Goal: Task Accomplishment & Management: Use online tool/utility

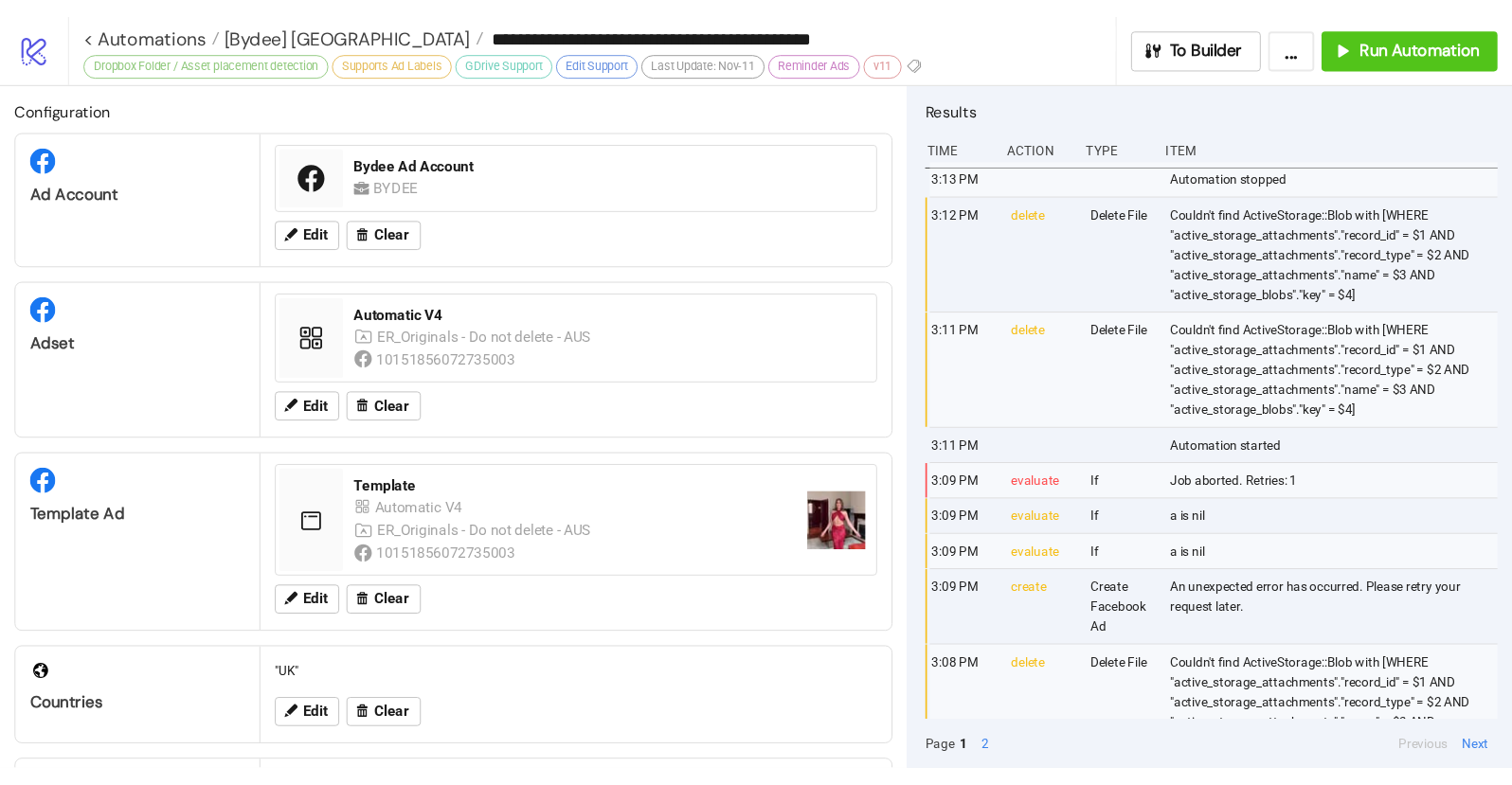
scroll to position [626, 0]
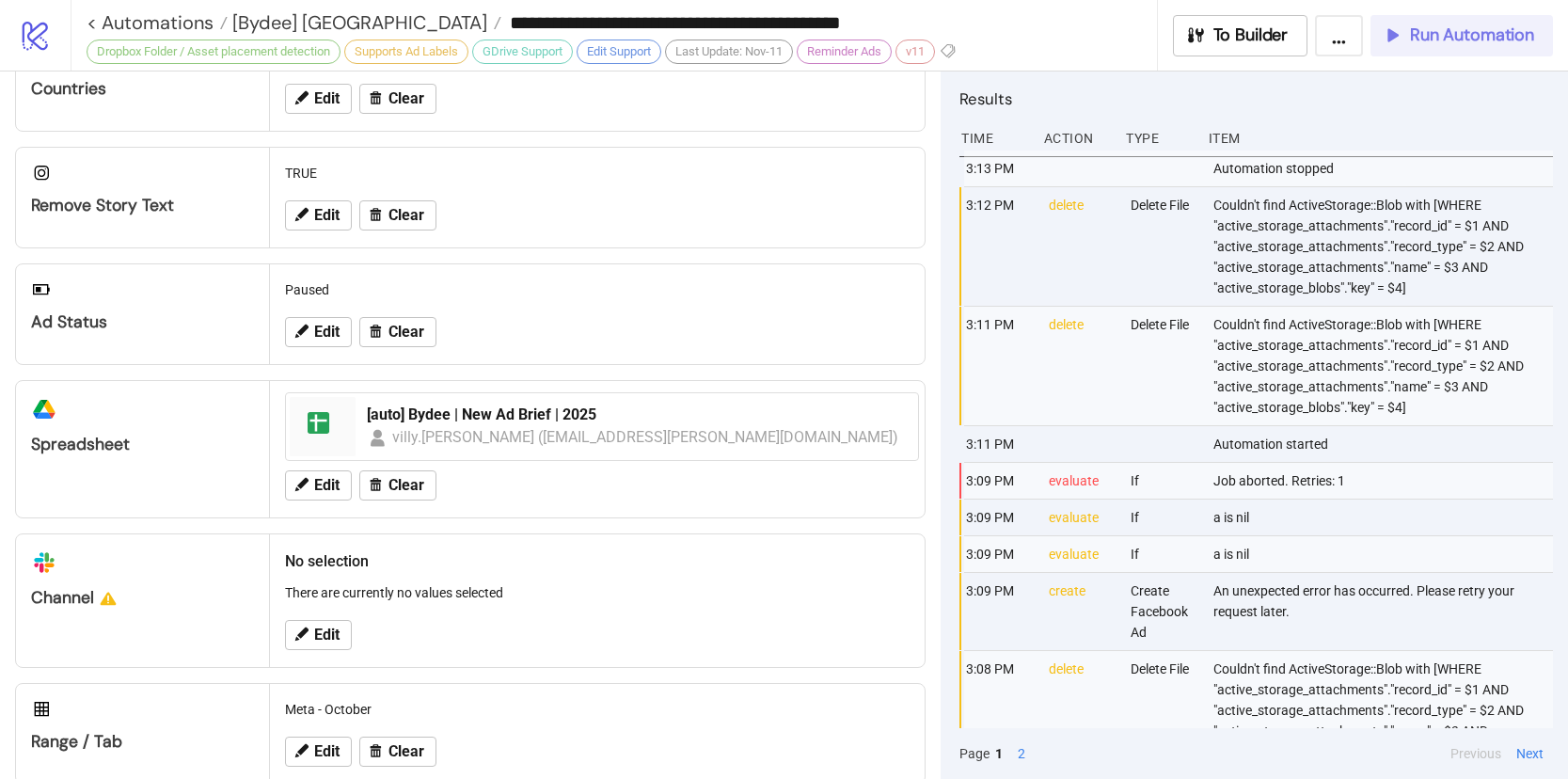
click at [1462, 46] on button "Run Automation" at bounding box center [1461, 35] width 182 height 41
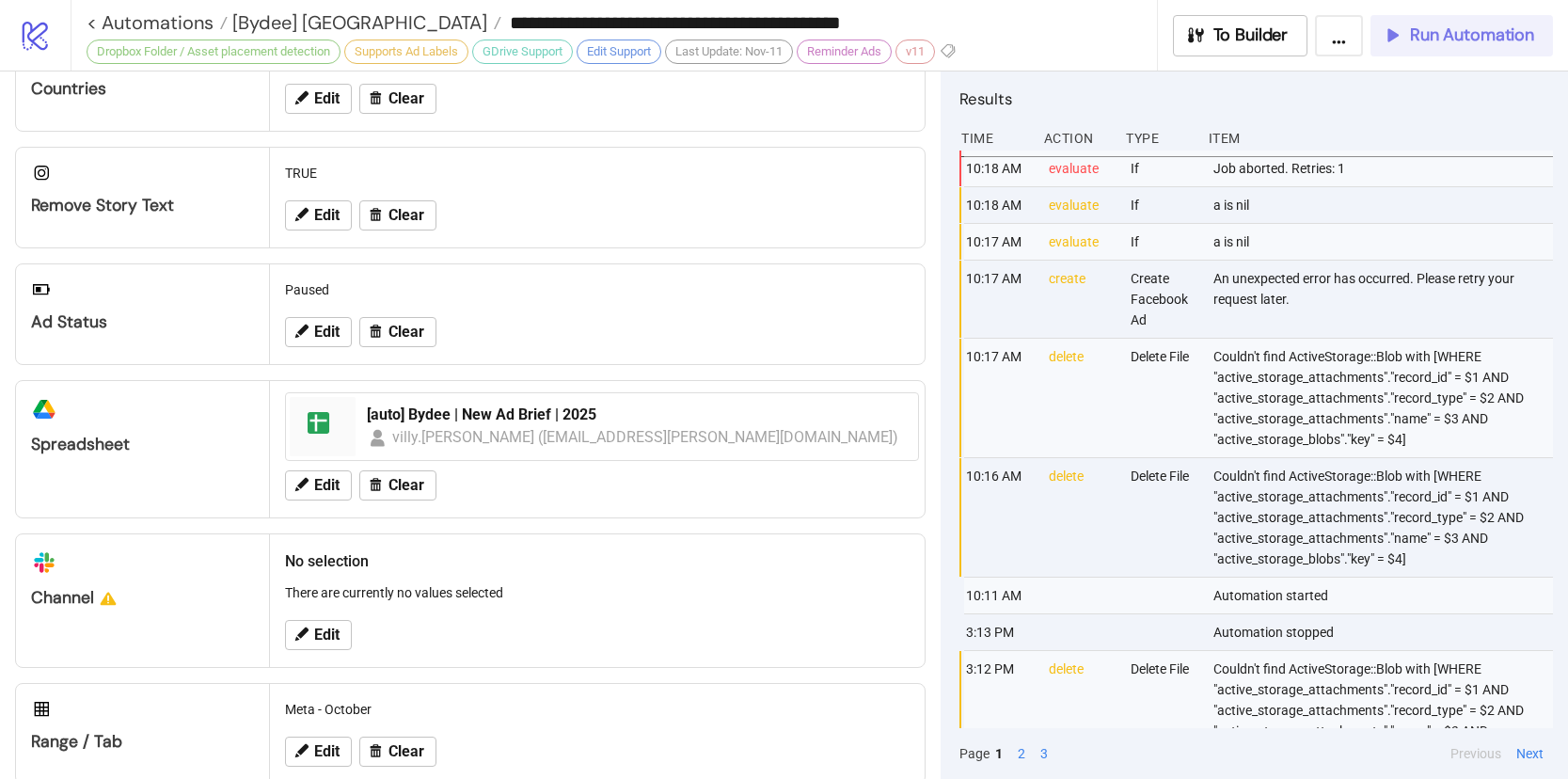
click at [1418, 40] on span "Run Automation" at bounding box center [1472, 35] width 124 height 22
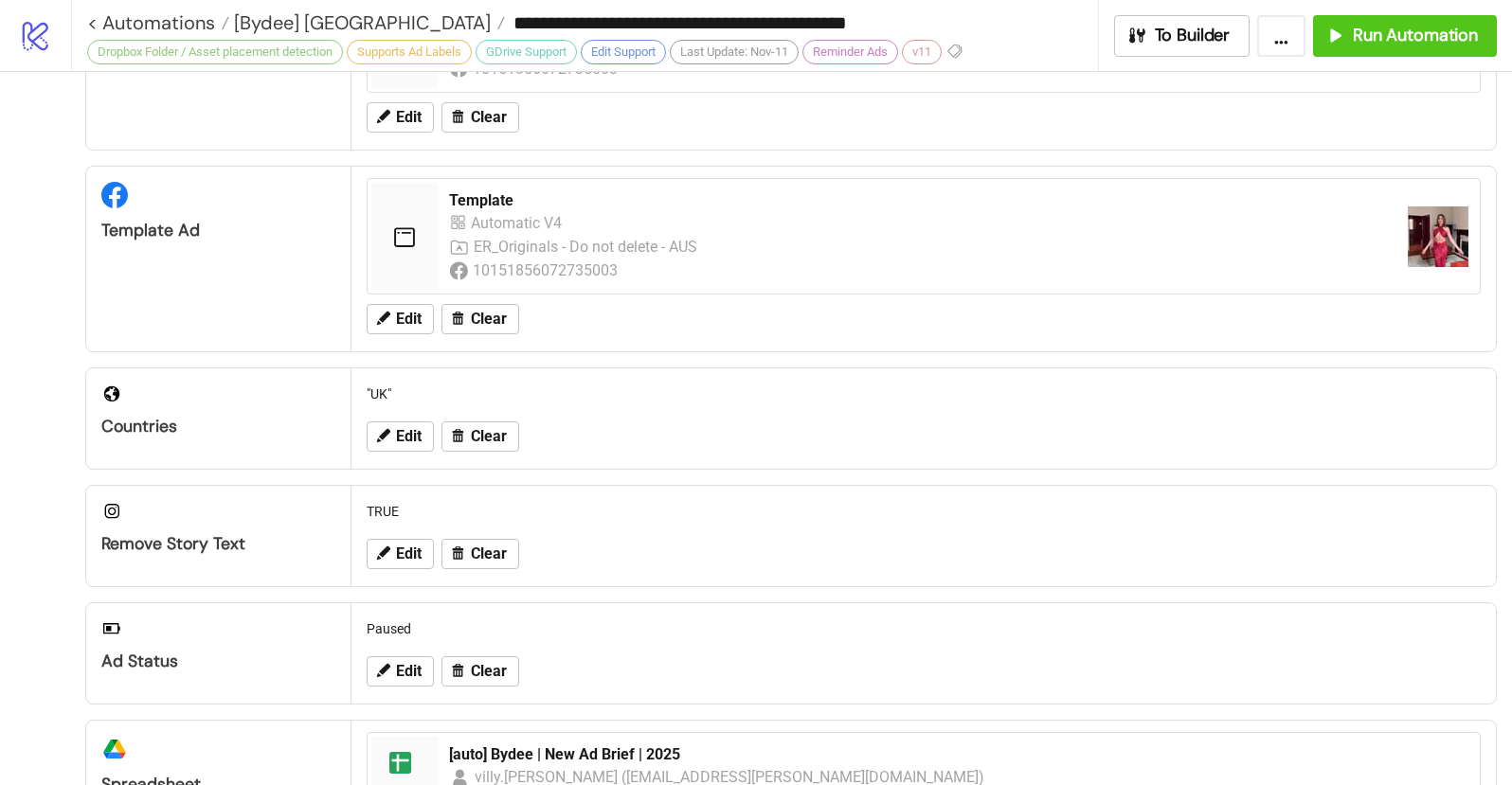
scroll to position [125, 0]
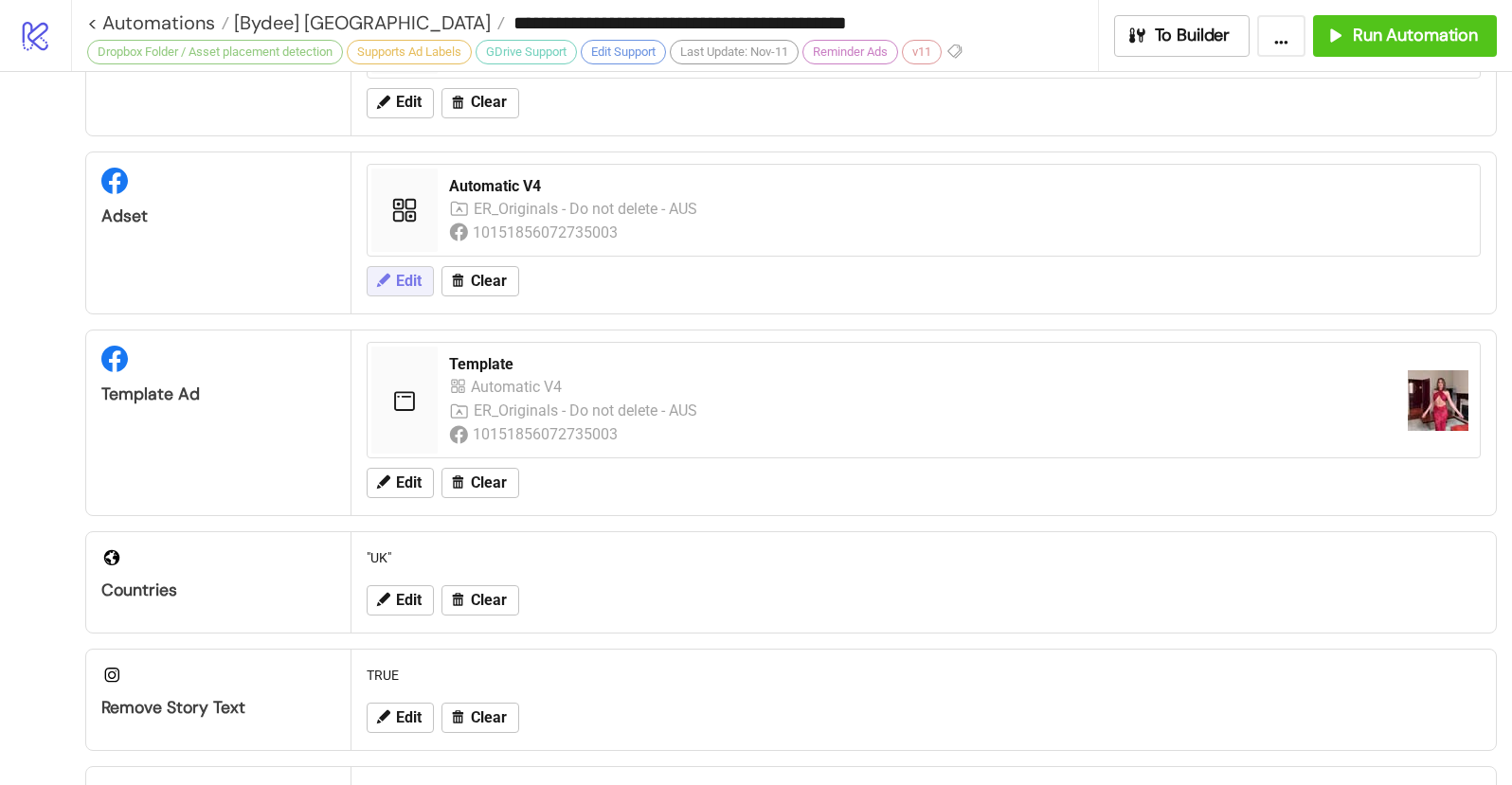
click at [405, 283] on span "Edit" at bounding box center [408, 281] width 26 height 17
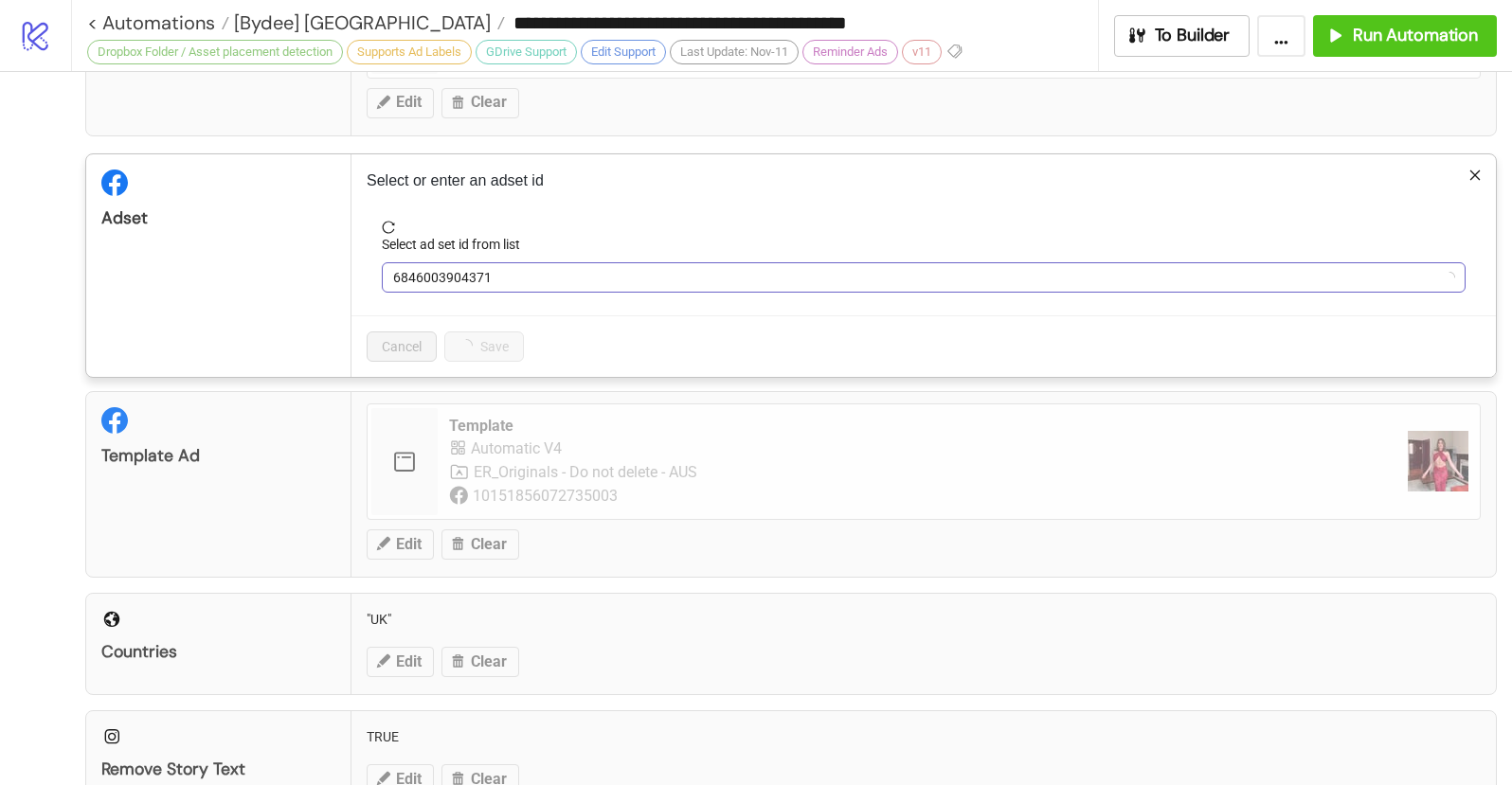
click at [444, 283] on span "6846003904371" at bounding box center [923, 277] width 1061 height 29
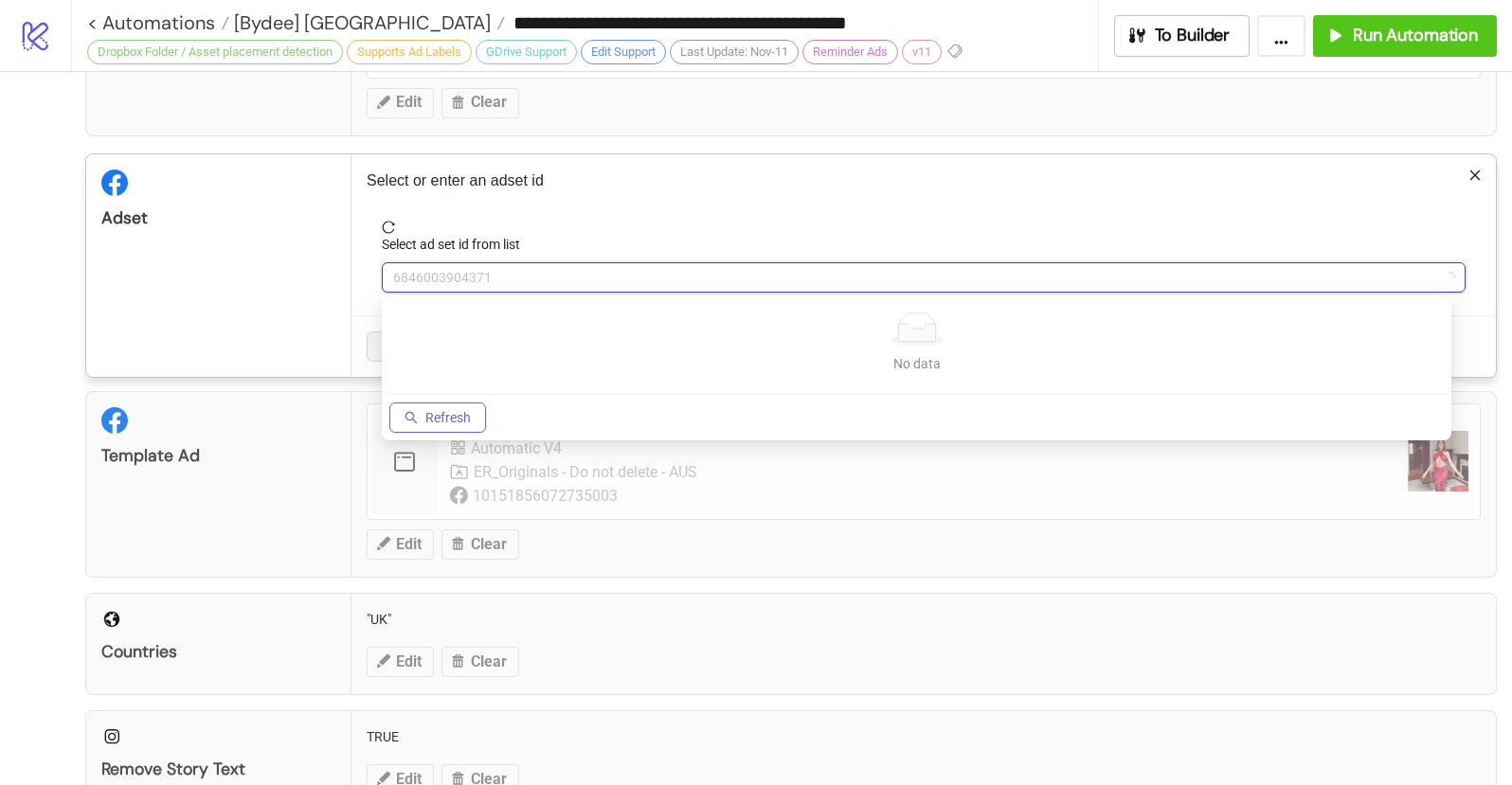
click at [463, 406] on button "Refresh" at bounding box center [438, 417] width 97 height 31
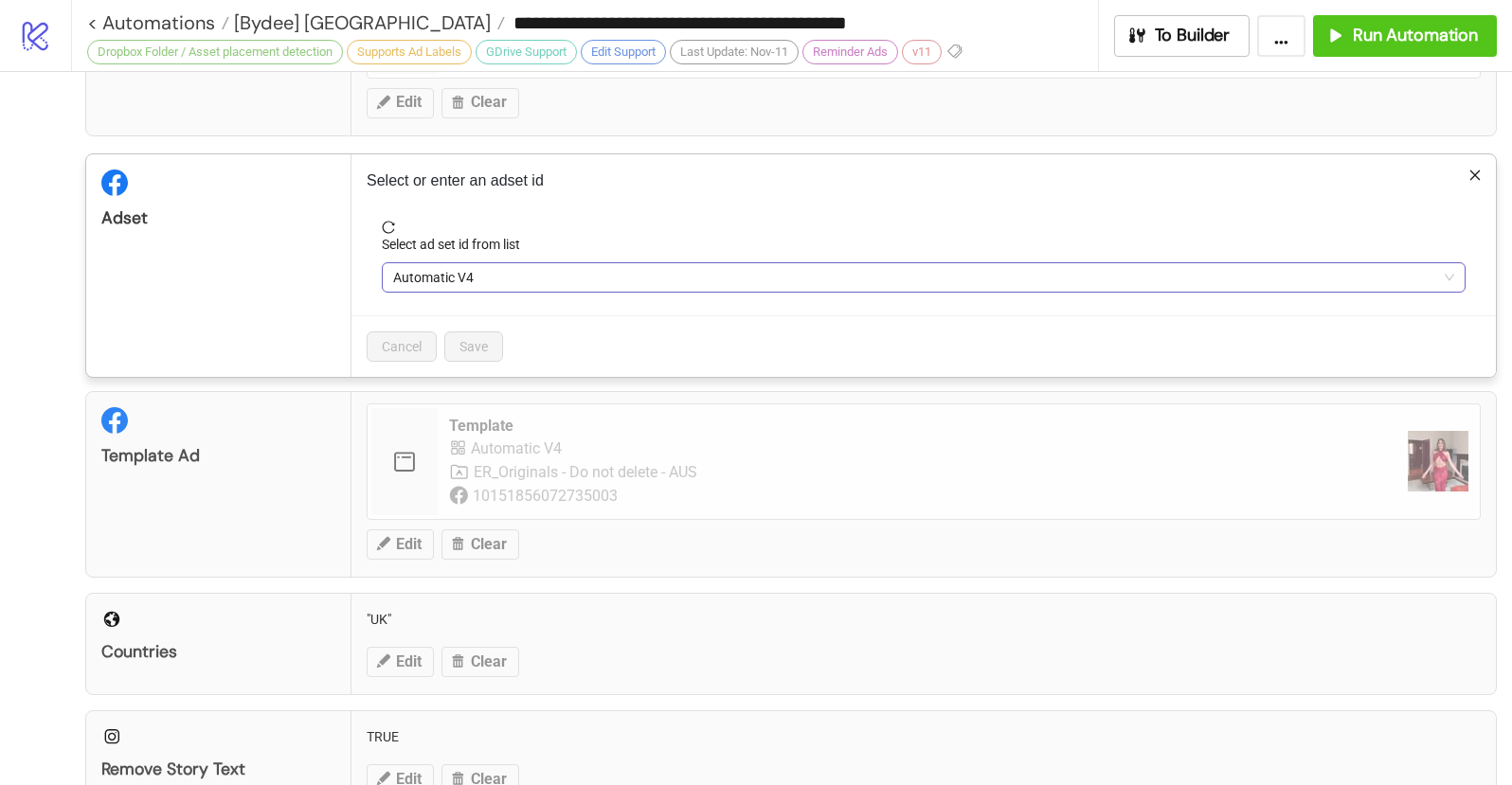
click at [474, 274] on span "Automatic V4" at bounding box center [923, 277] width 1061 height 29
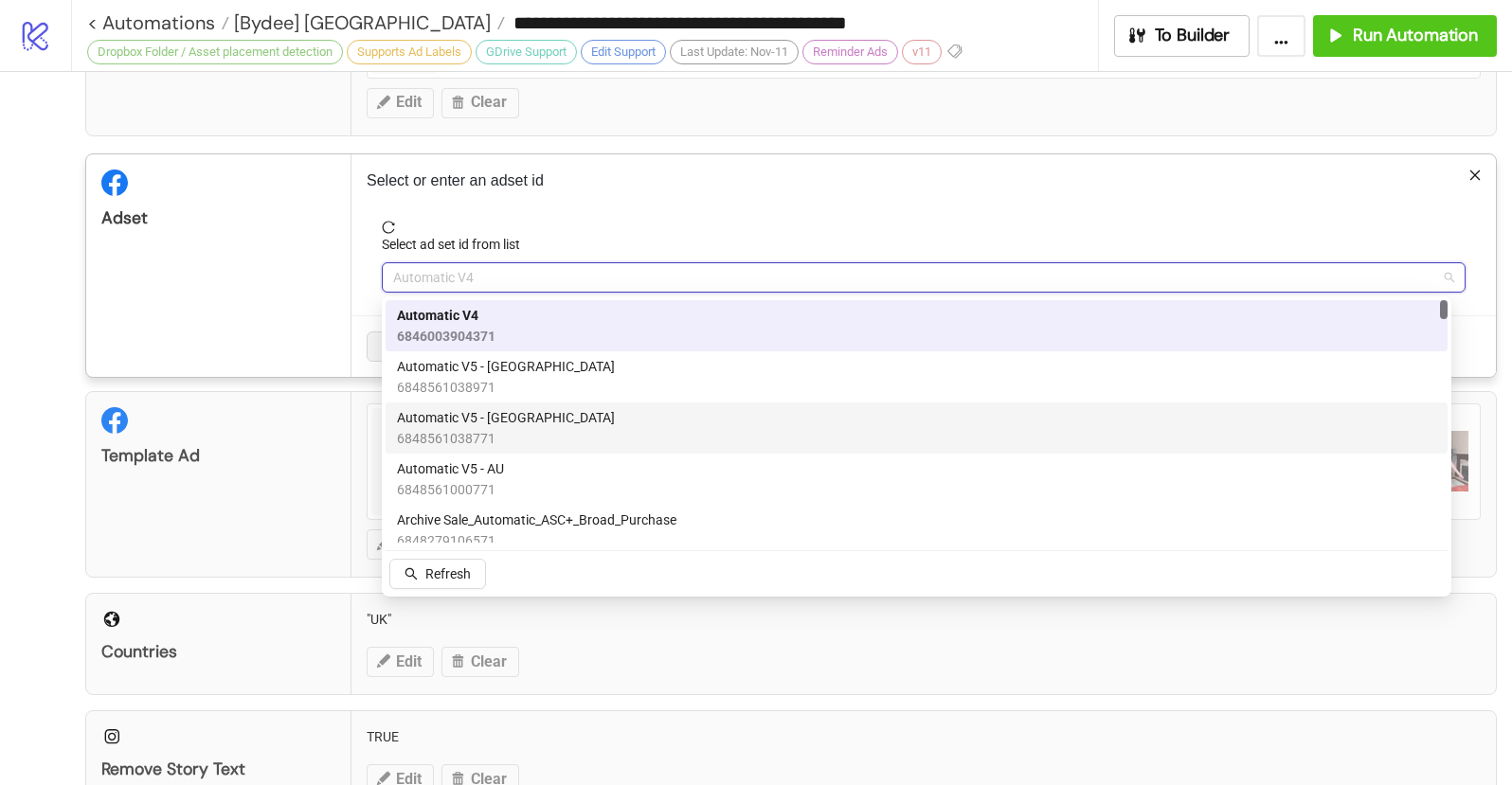
click at [530, 415] on div "Automatic V5 - UK 6848561038771" at bounding box center [916, 427] width 1039 height 41
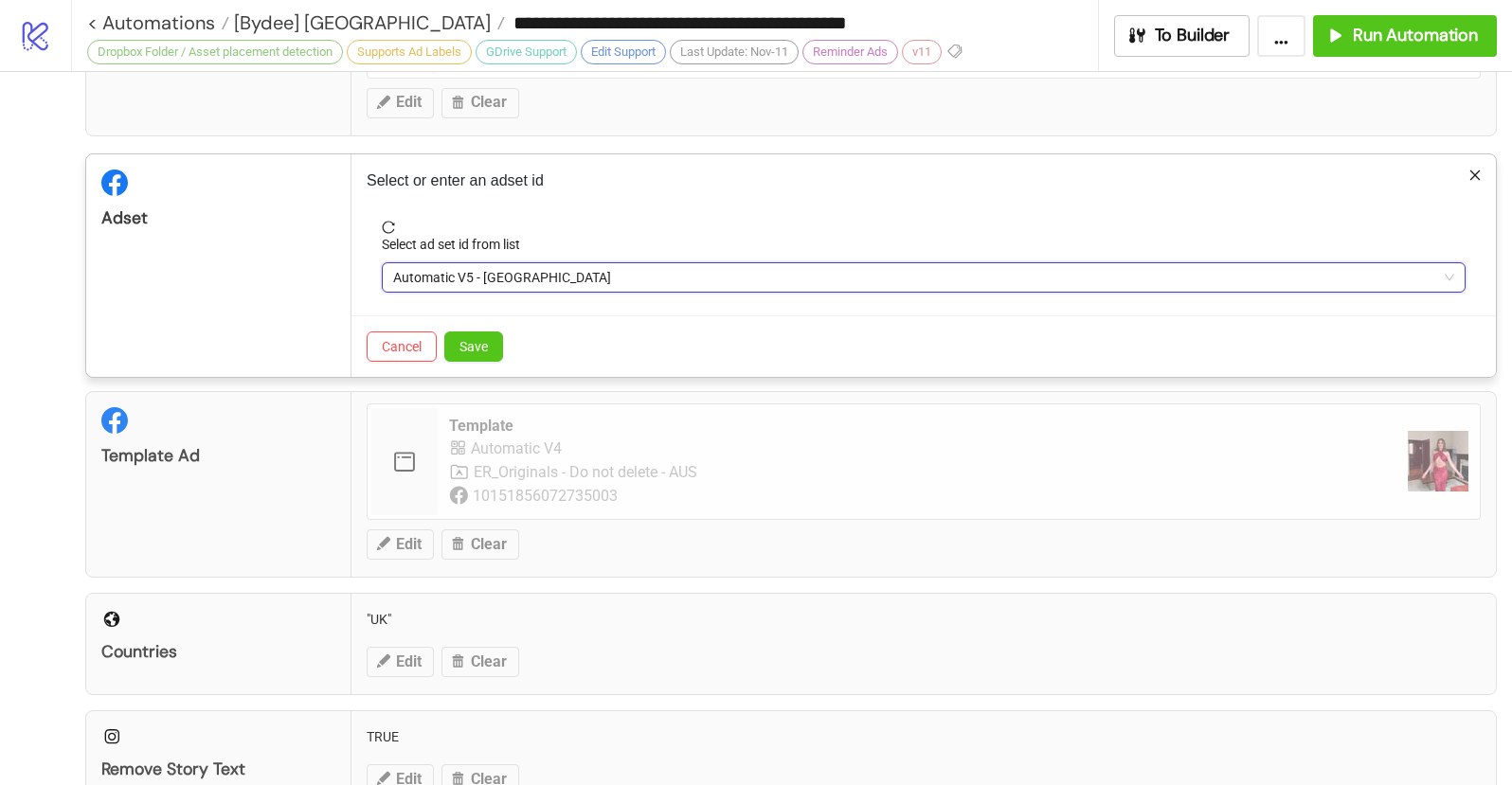
click at [290, 259] on div "Adset" at bounding box center [219, 266] width 265 height 223
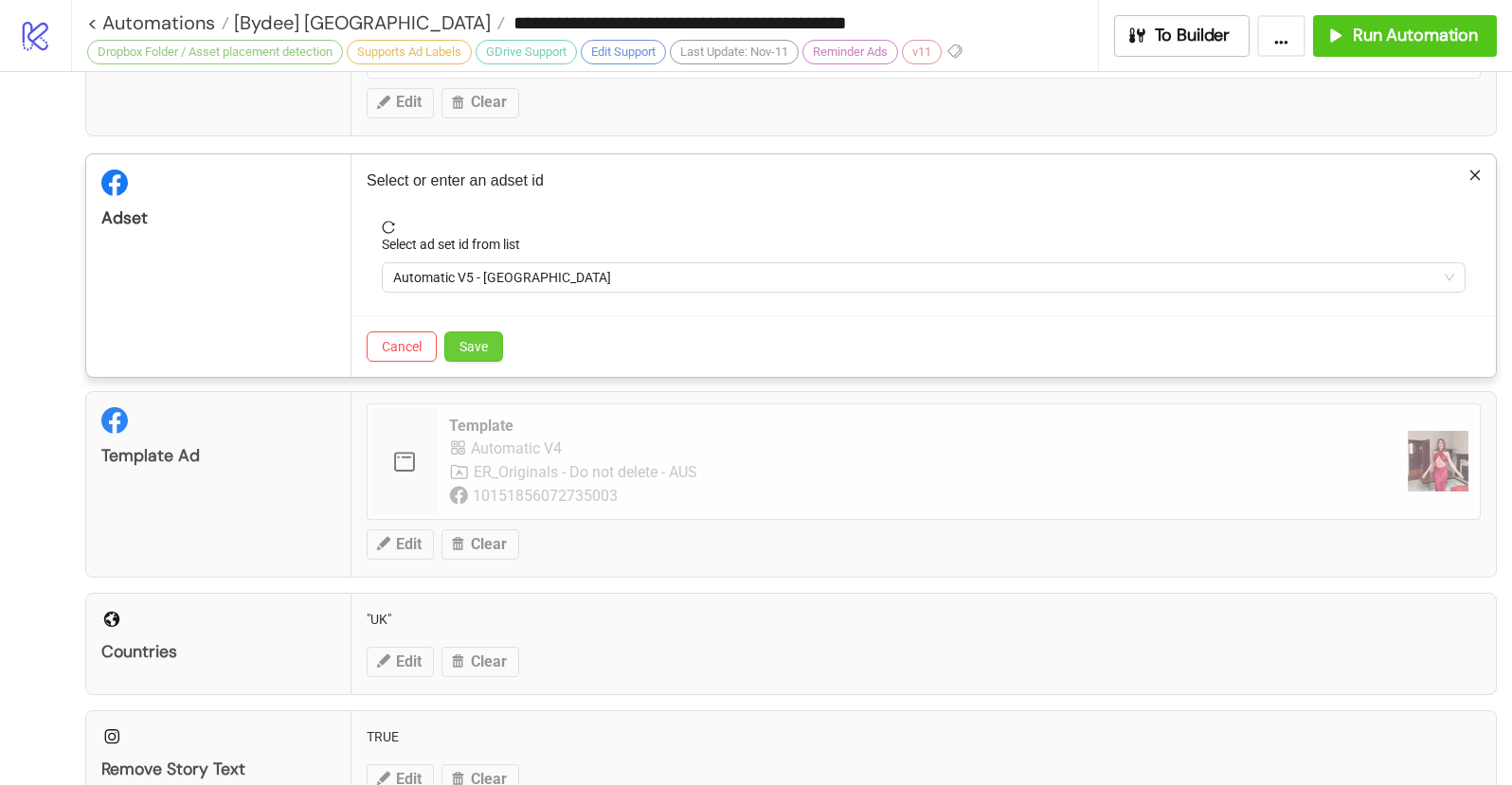
click at [481, 346] on span "Save" at bounding box center [474, 346] width 29 height 15
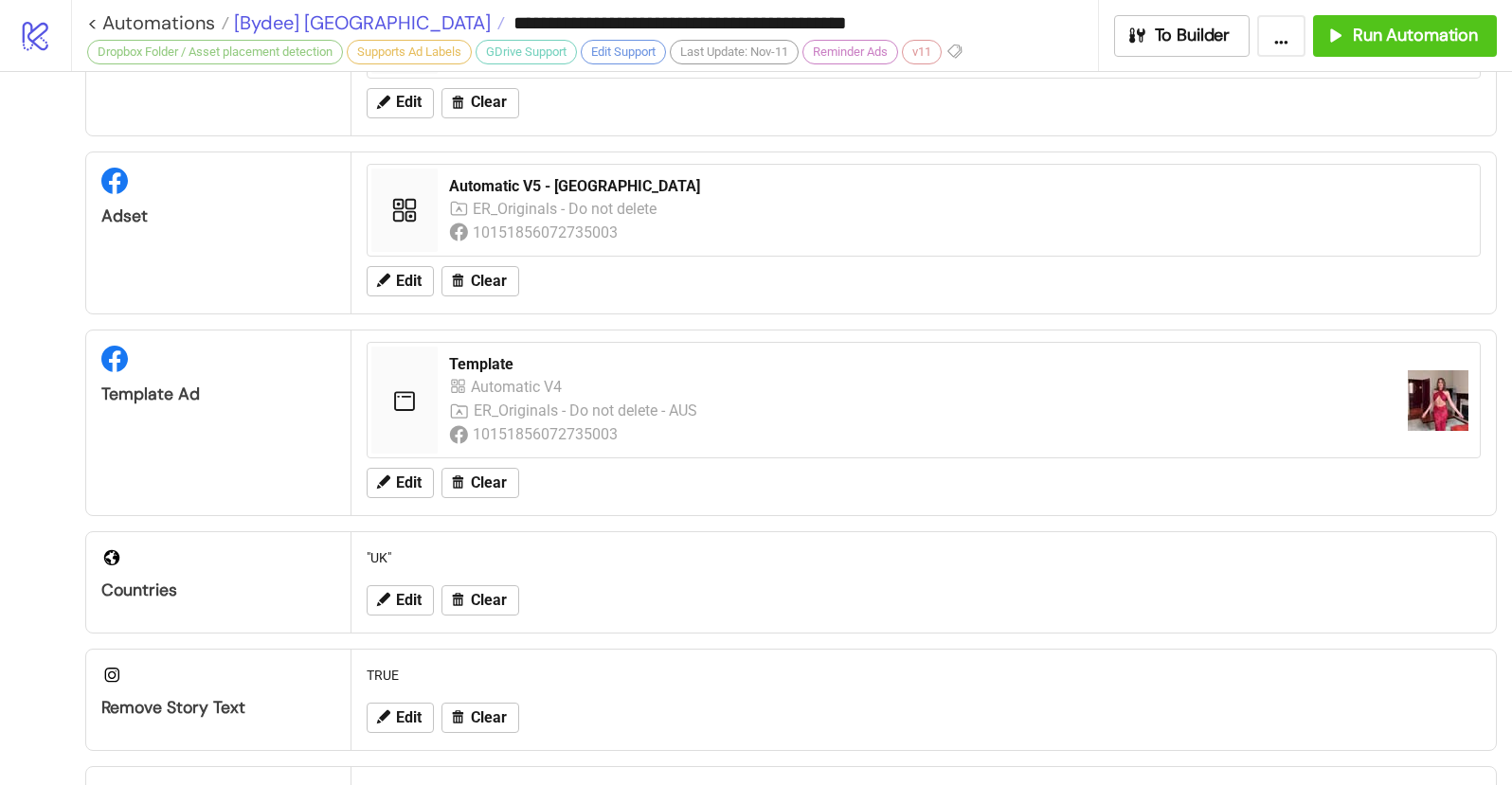
click at [308, 14] on span "[Bydee] UK" at bounding box center [360, 23] width 261 height 25
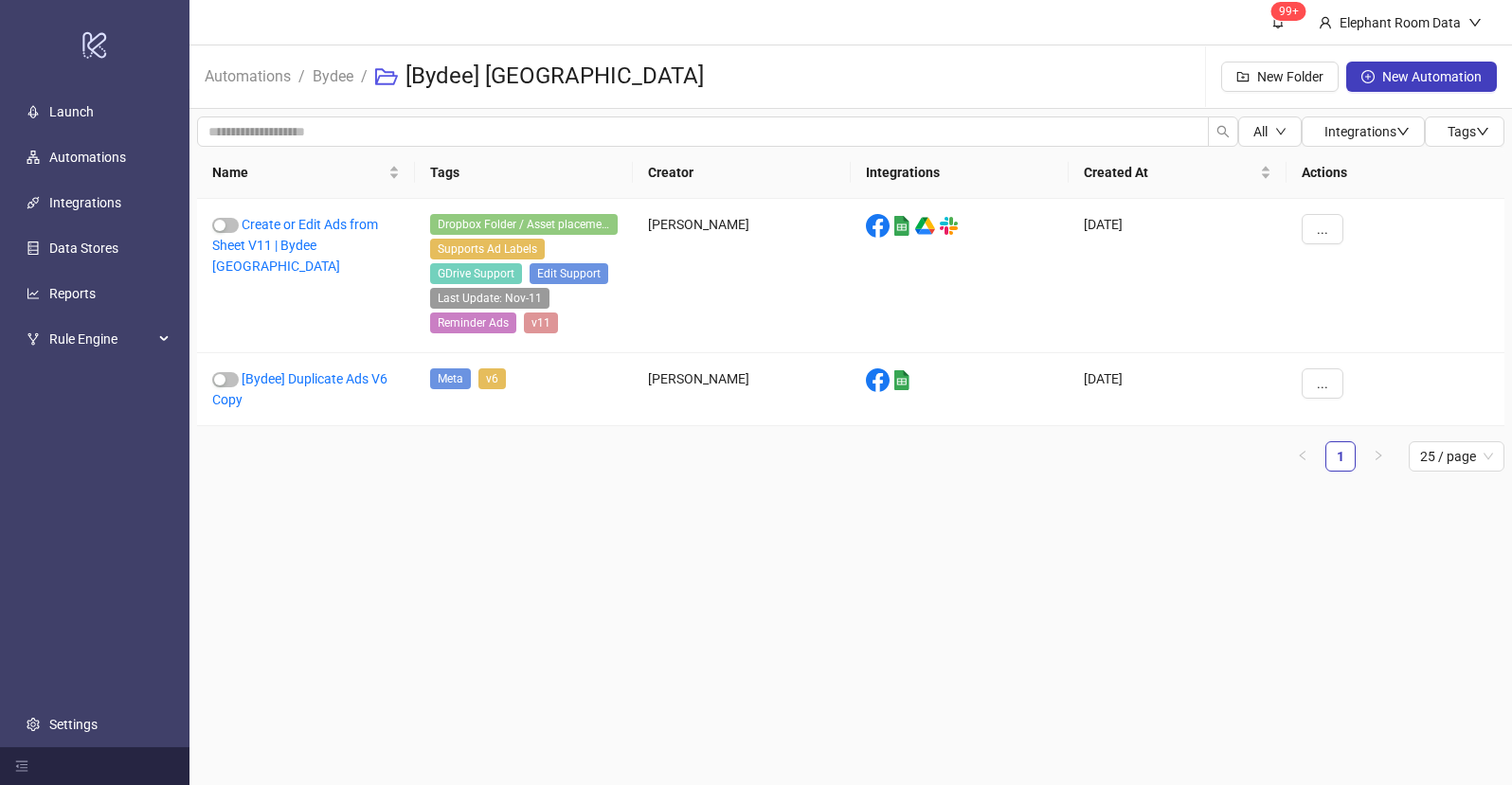
click at [324, 85] on span "Bydee" at bounding box center [333, 76] width 40 height 24
click at [328, 75] on link "Bydee" at bounding box center [333, 75] width 48 height 21
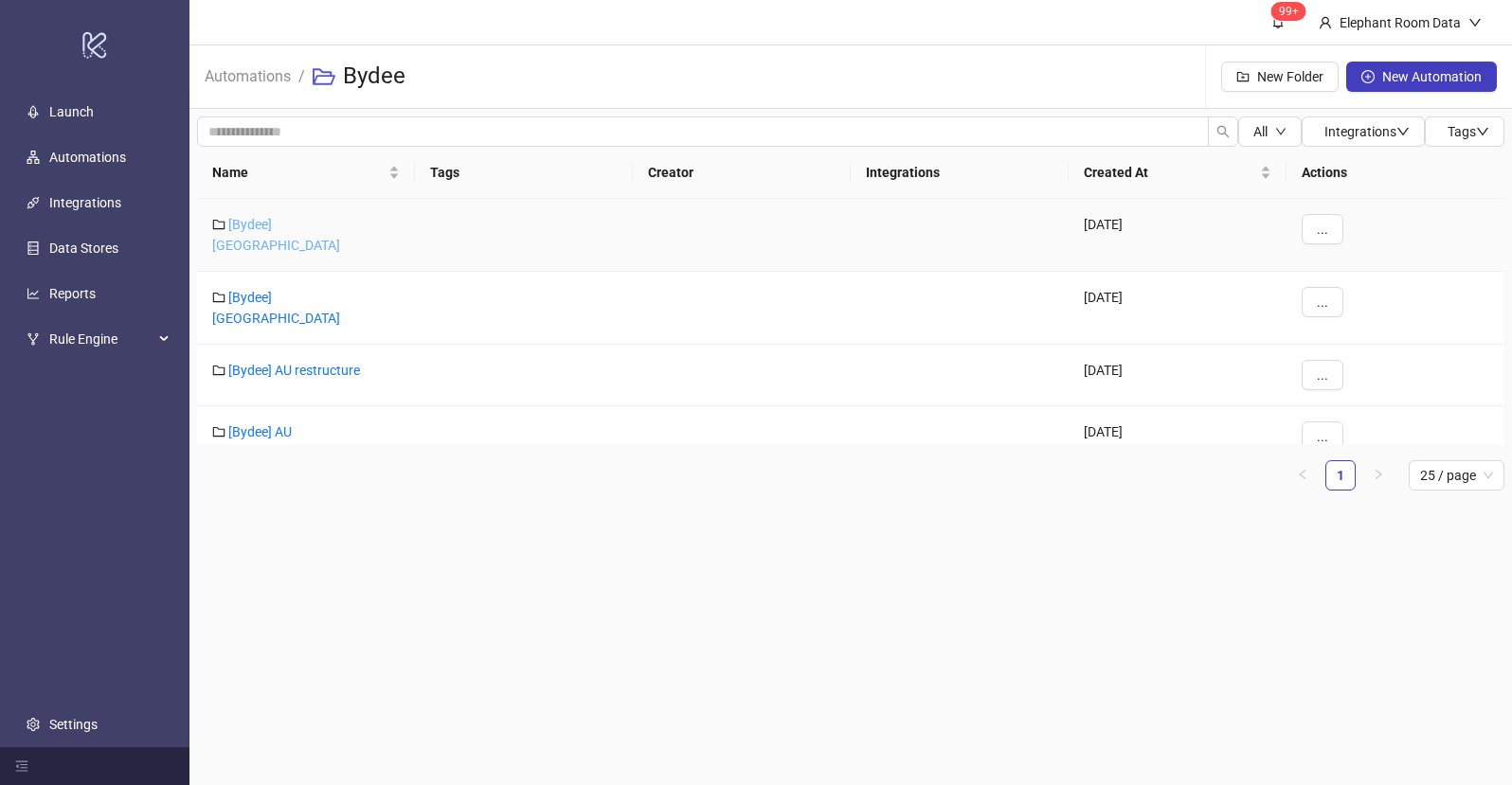
click at [269, 221] on link "[Bydee] US" at bounding box center [276, 234] width 128 height 36
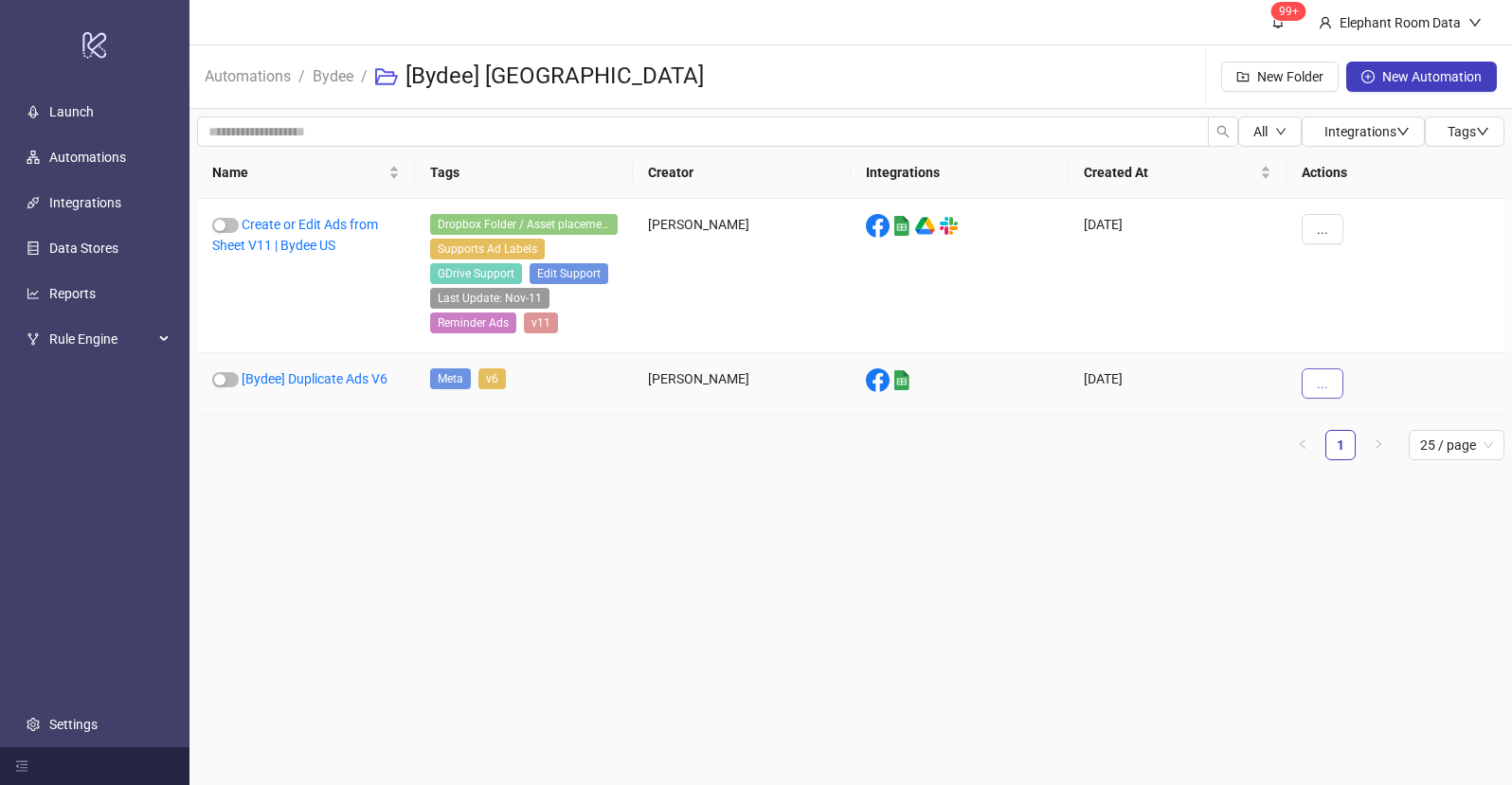
click at [1331, 384] on button "..." at bounding box center [1322, 384] width 41 height 31
click at [338, 225] on link "Create or Edit Ads from Sheet V11 | Bydee US" at bounding box center [295, 234] width 166 height 36
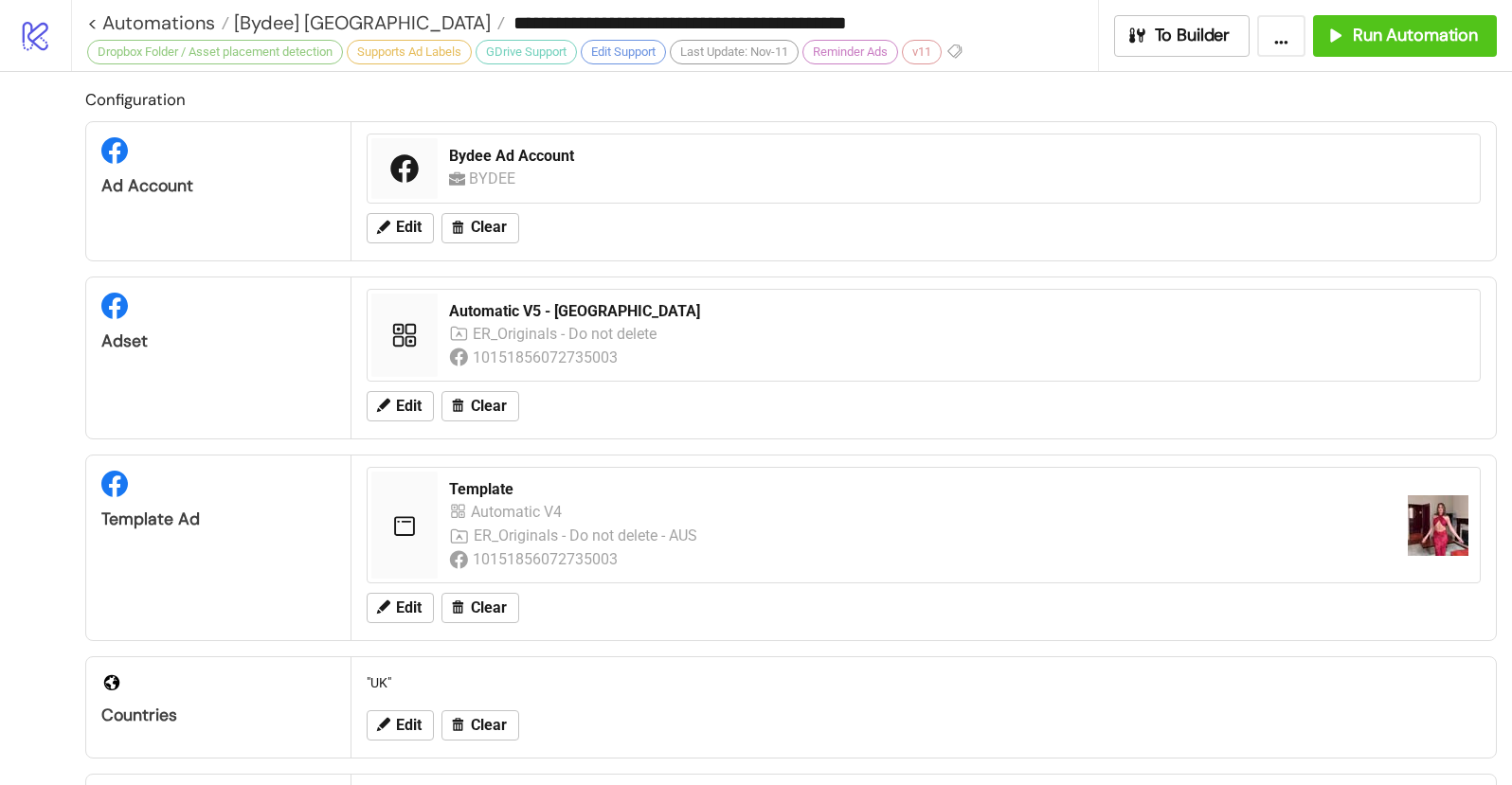
type input "**********"
click at [407, 393] on button "Edit" at bounding box center [400, 407] width 67 height 31
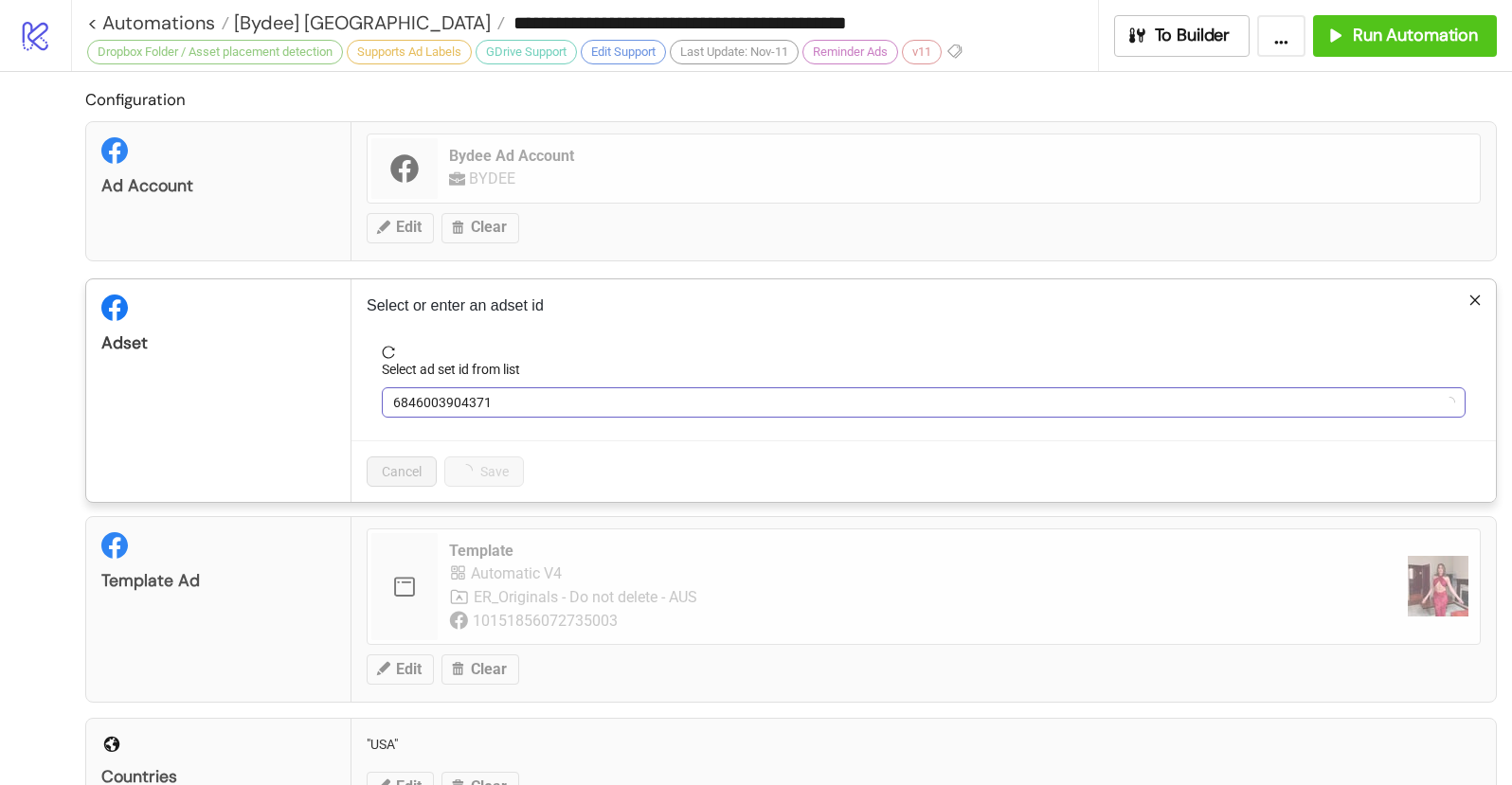
click at [444, 403] on span "6846003904371" at bounding box center [923, 403] width 1061 height 29
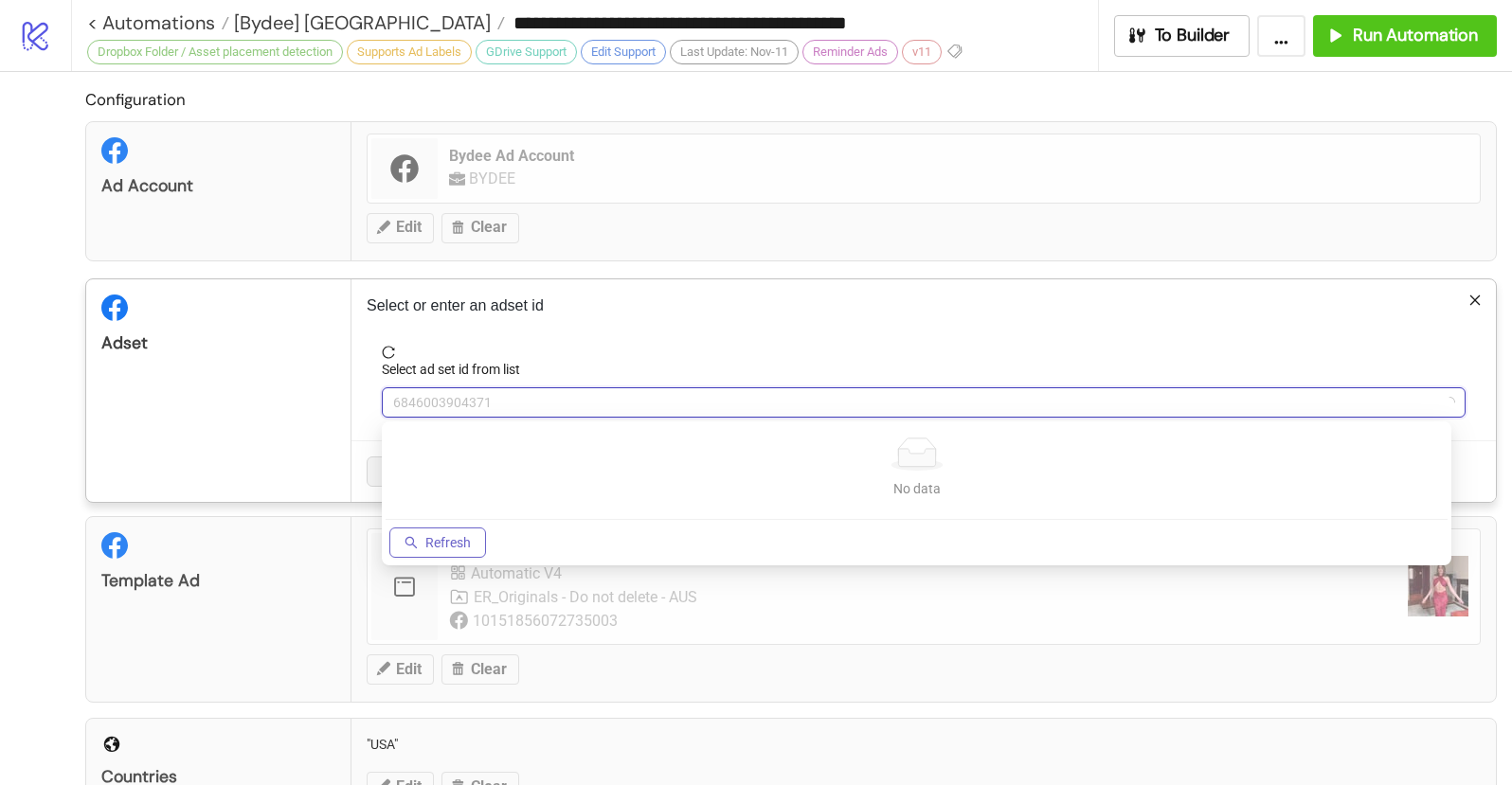
click at [430, 555] on button "Refresh" at bounding box center [438, 543] width 97 height 31
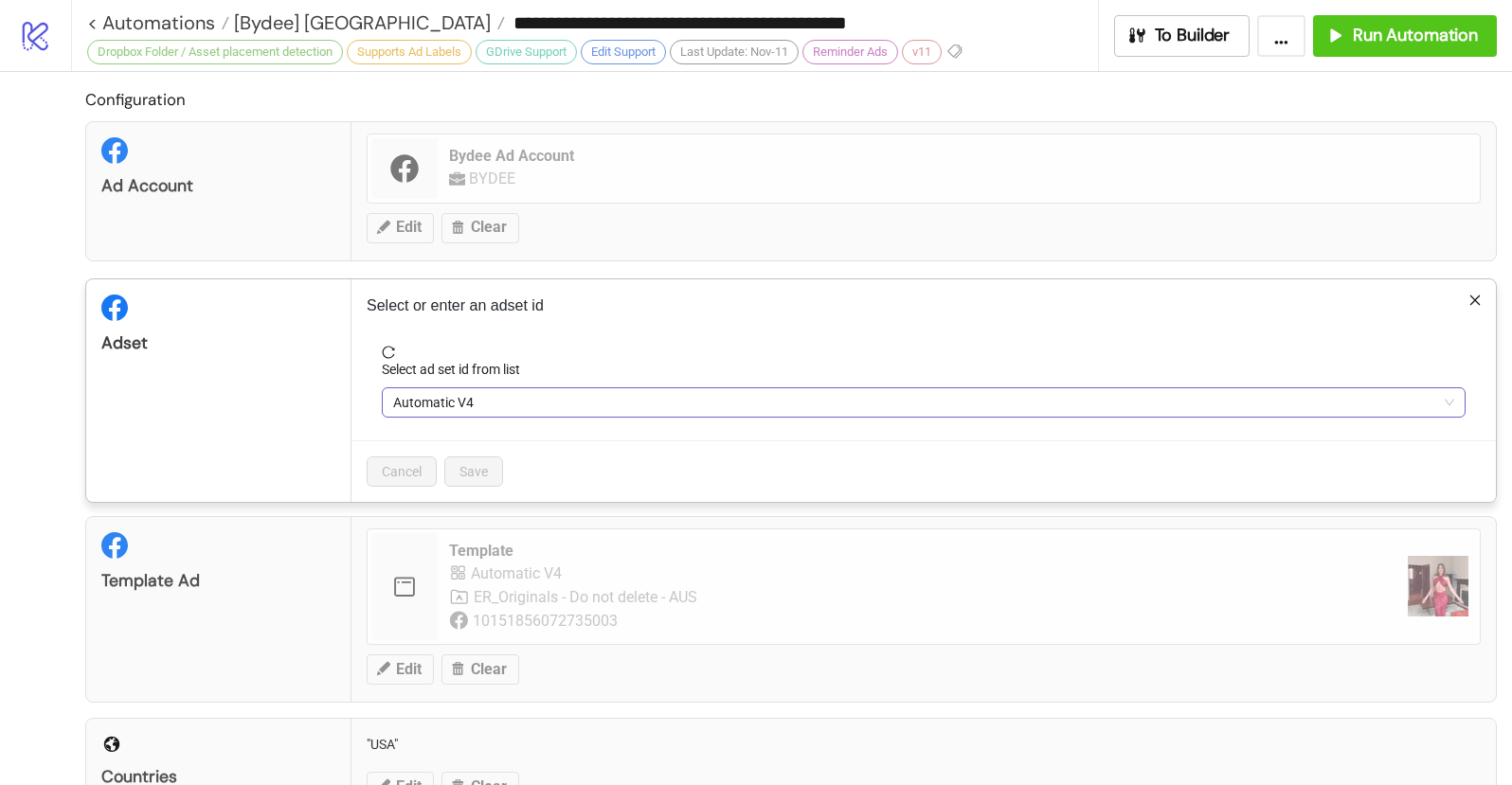
click at [438, 408] on span "Automatic V4" at bounding box center [923, 403] width 1061 height 29
click at [492, 491] on div "Cancel Save" at bounding box center [924, 471] width 1144 height 61
click at [458, 395] on span "Automatic V4" at bounding box center [923, 403] width 1061 height 29
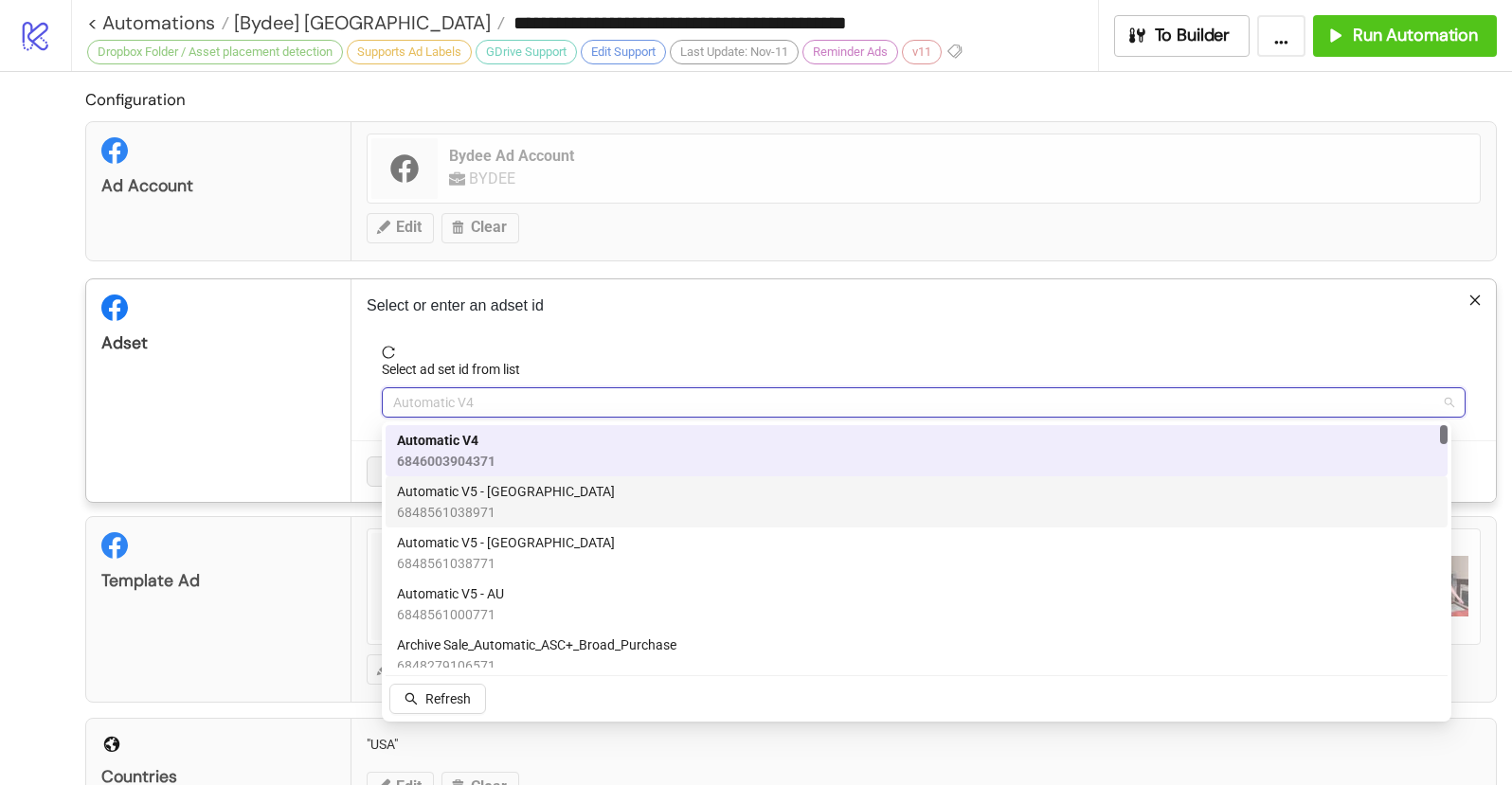
click at [500, 488] on span "Automatic V5 - US" at bounding box center [505, 491] width 218 height 21
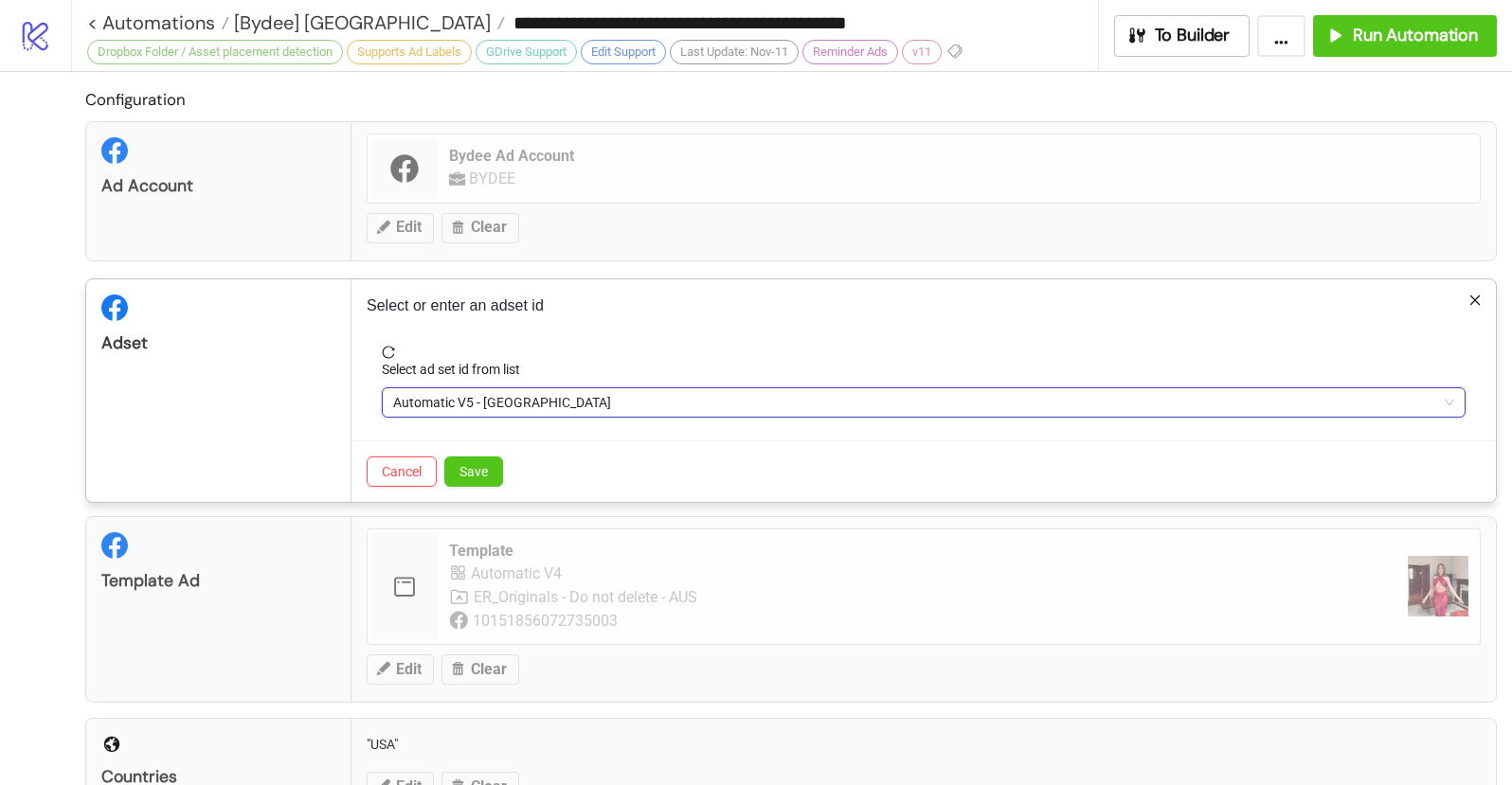
click at [498, 466] on button "Save" at bounding box center [473, 472] width 59 height 31
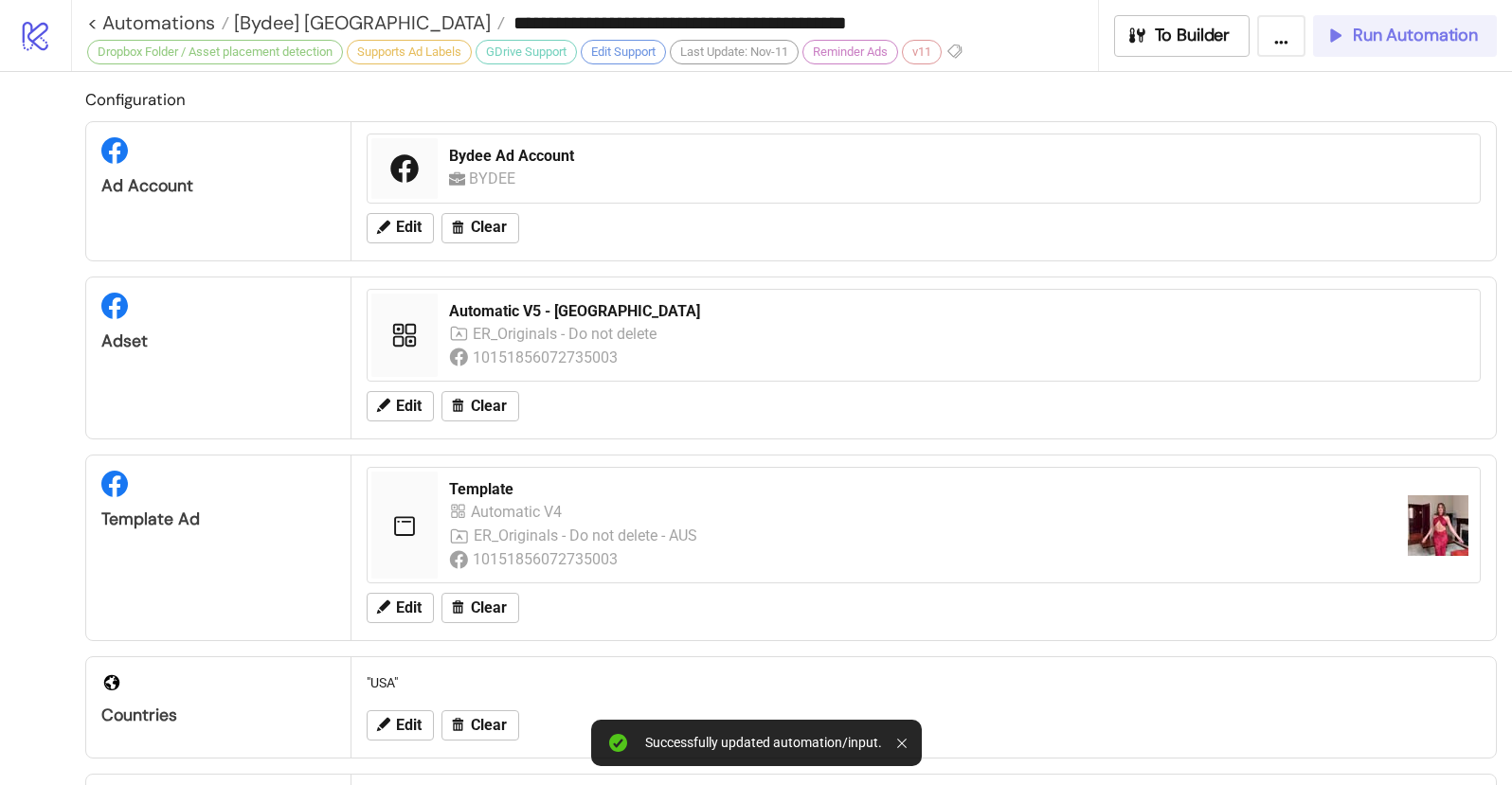
click at [1369, 51] on button "Run Automation" at bounding box center [1404, 36] width 183 height 41
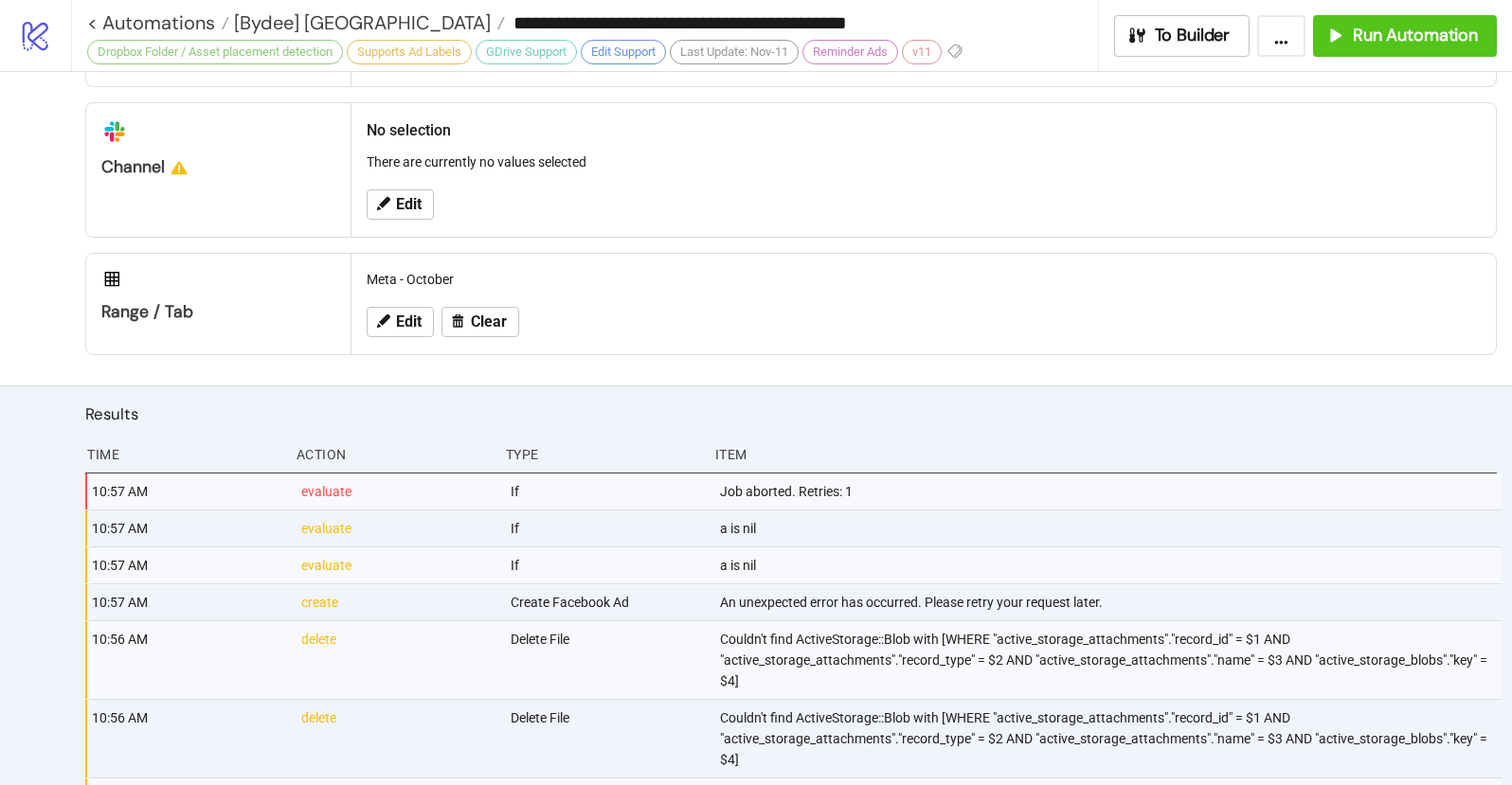
scroll to position [1226, 0]
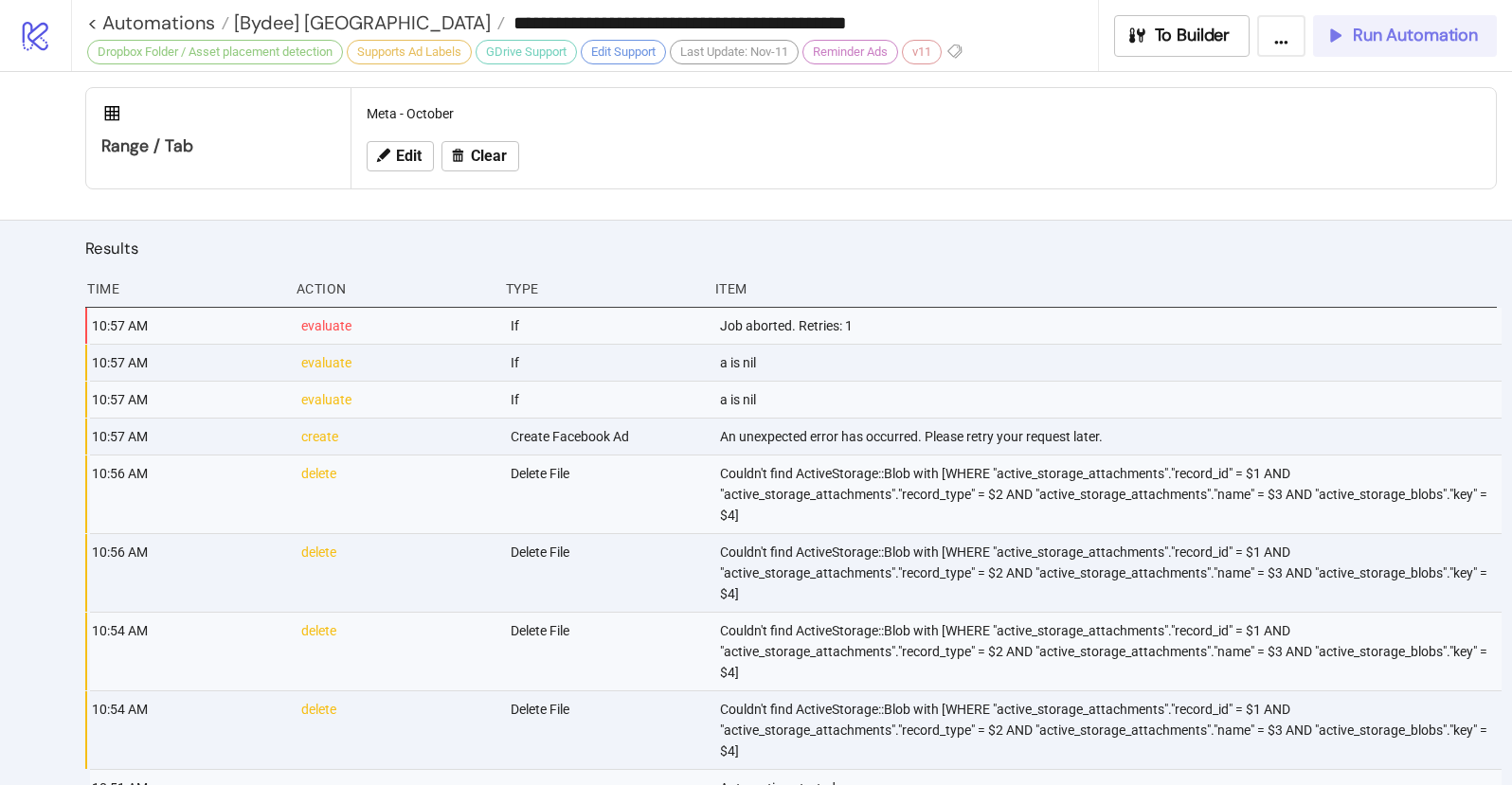
click at [1402, 50] on button "Run Automation" at bounding box center [1404, 36] width 183 height 41
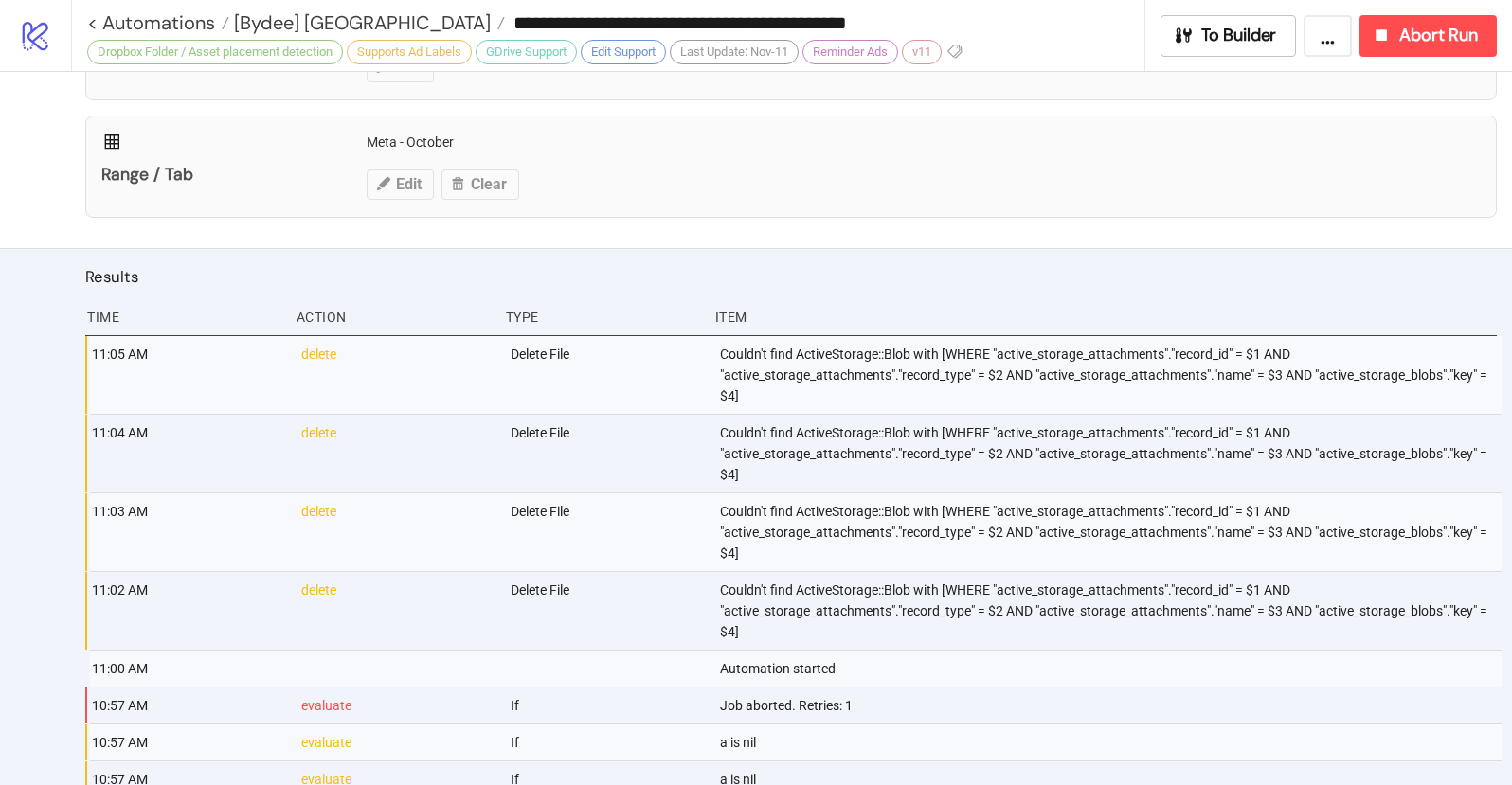
scroll to position [1198, 0]
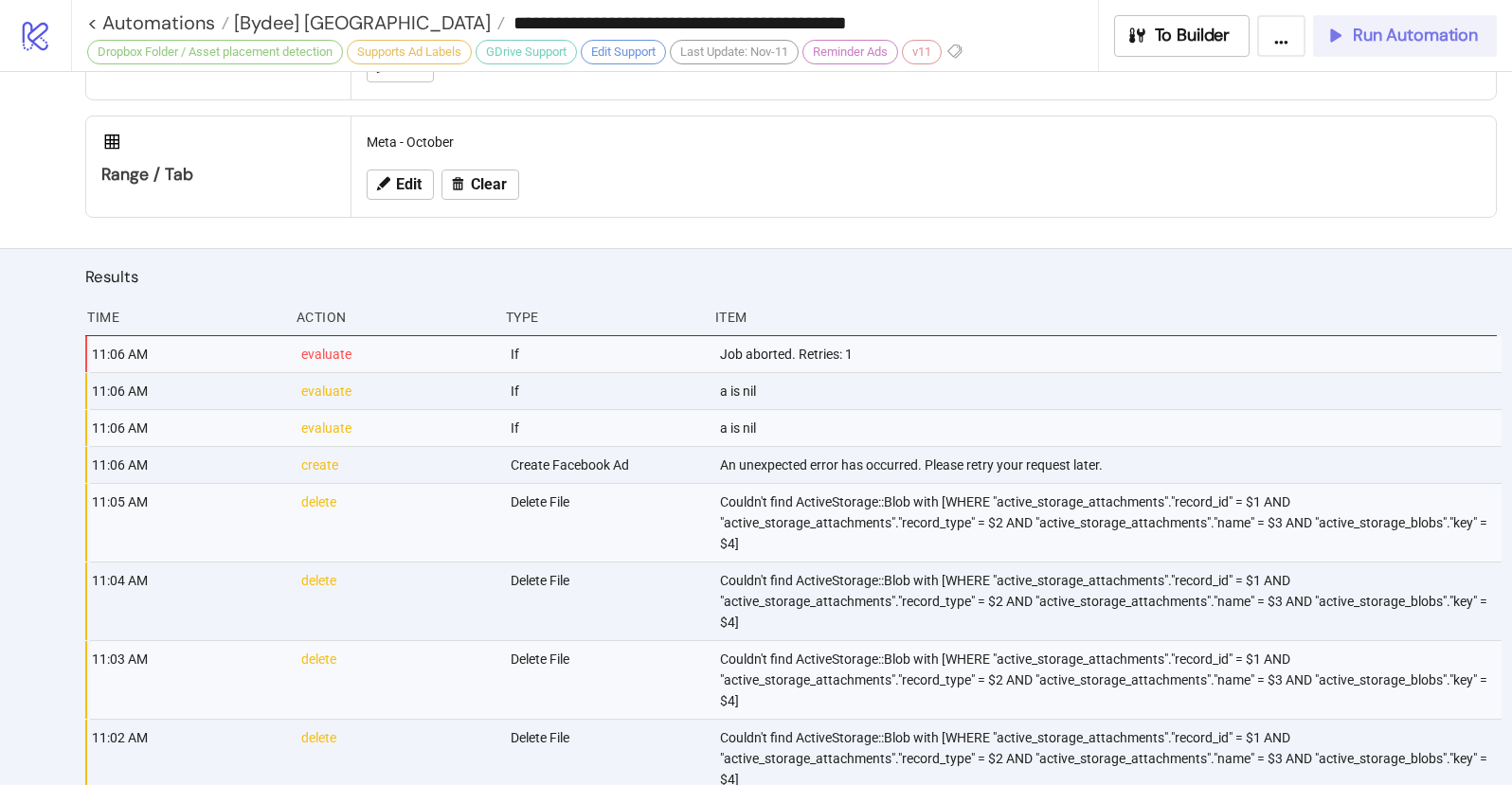
click at [1372, 37] on span "Run Automation" at bounding box center [1415, 36] width 125 height 22
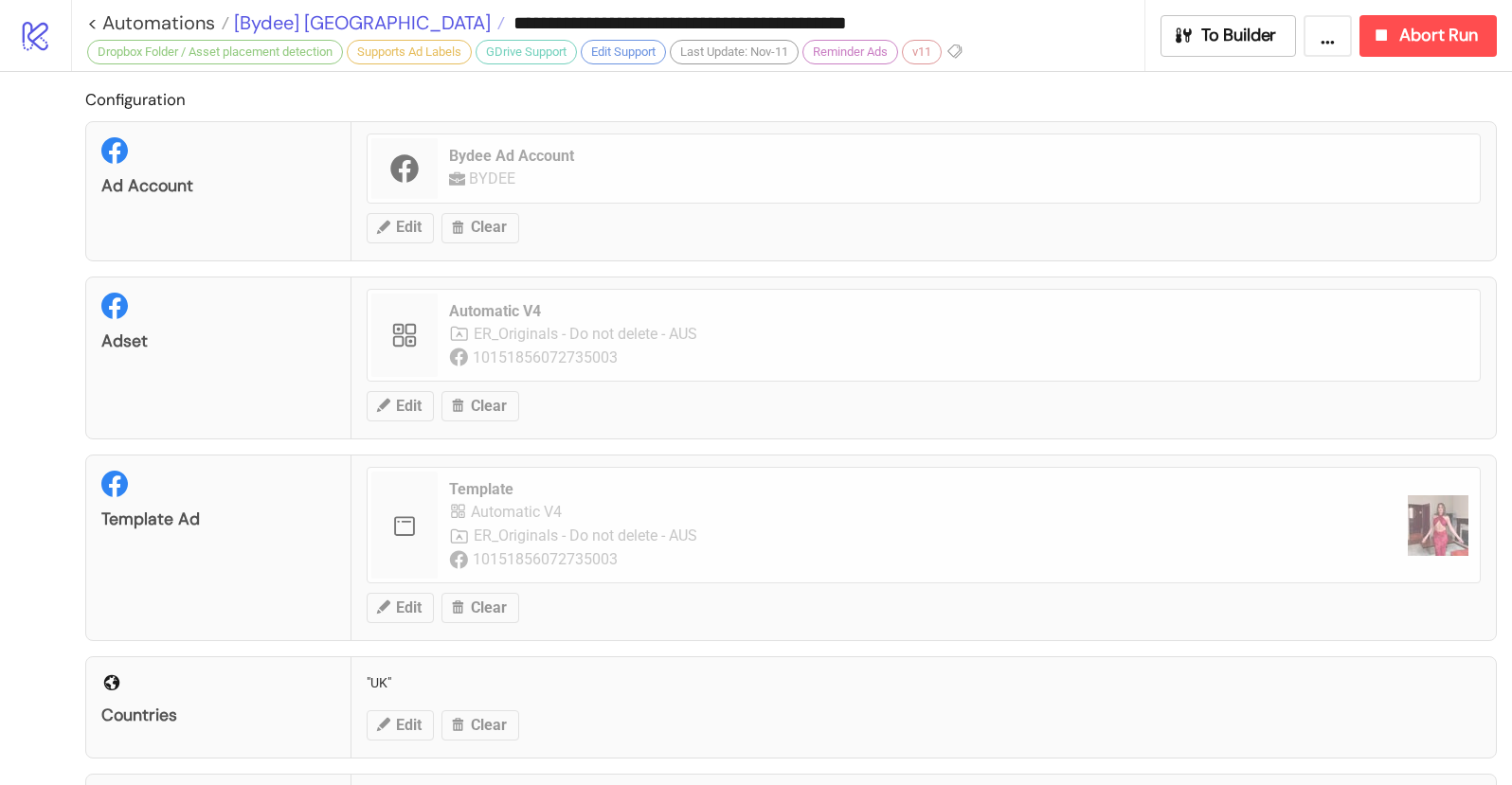
click at [285, 18] on span "[Bydee] [GEOGRAPHIC_DATA]" at bounding box center [360, 23] width 261 height 25
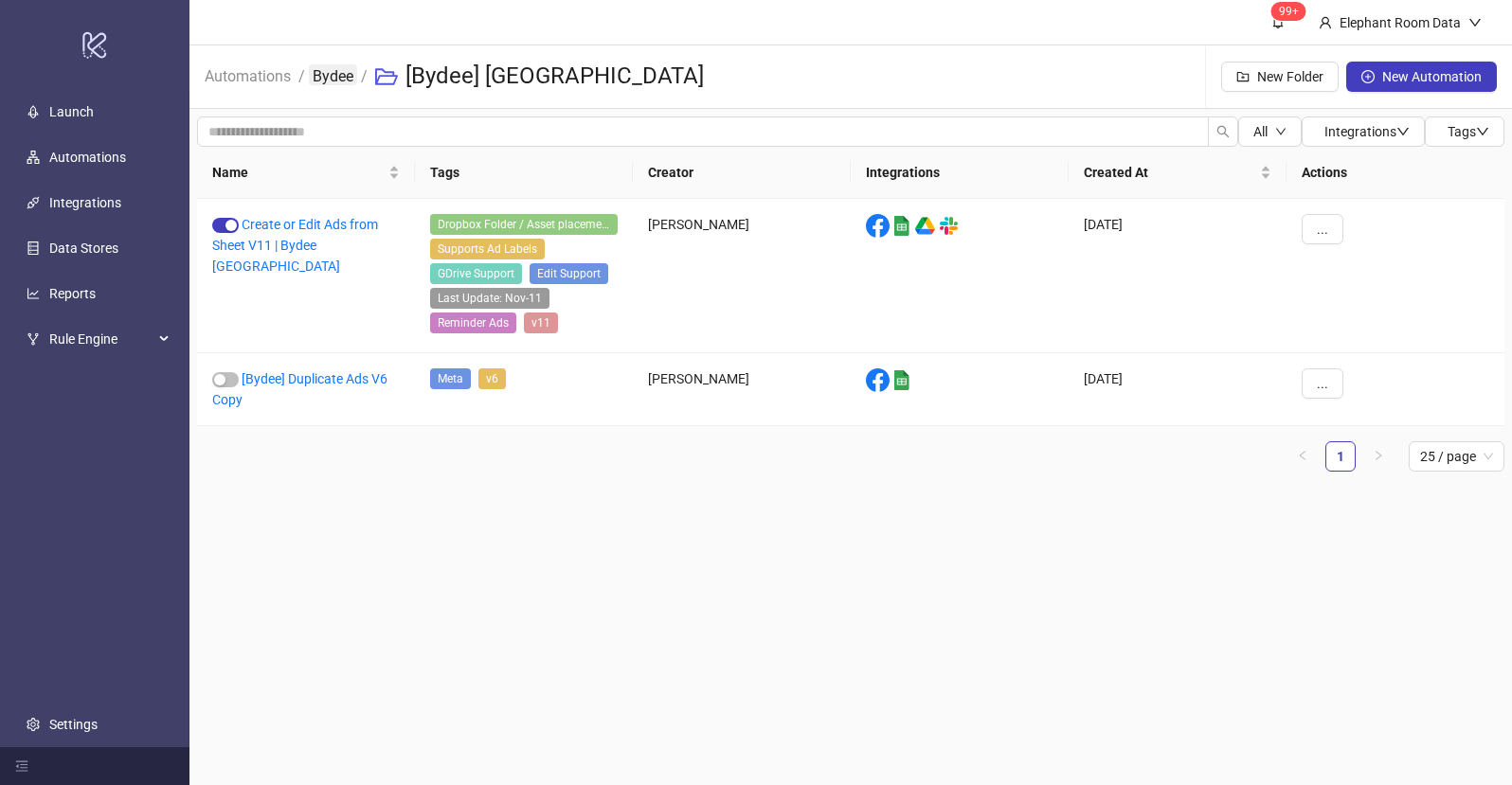
click at [322, 83] on link "Bydee" at bounding box center [333, 75] width 48 height 21
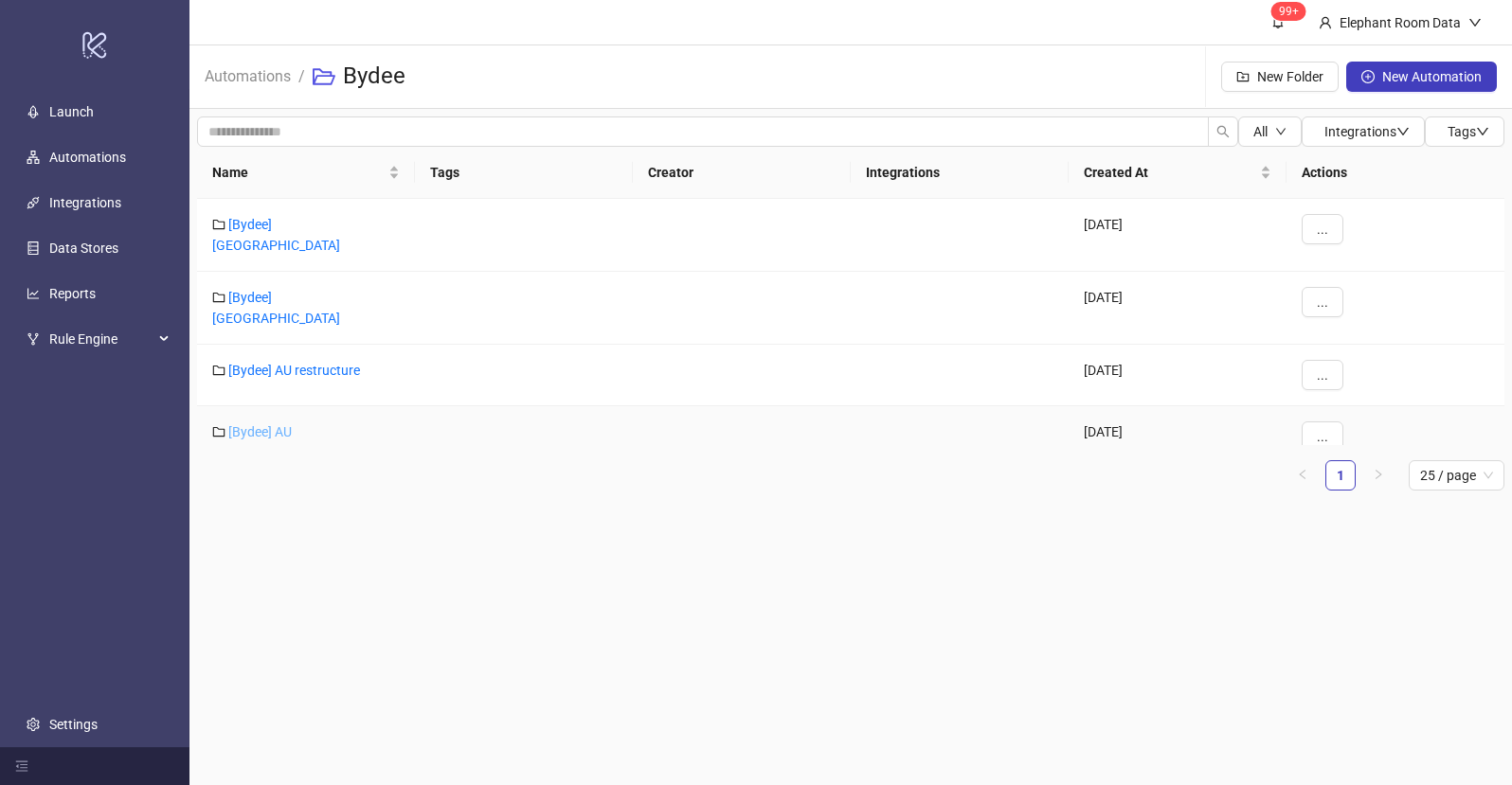
click at [266, 424] on link "[Bydee] AU" at bounding box center [260, 432] width 63 height 15
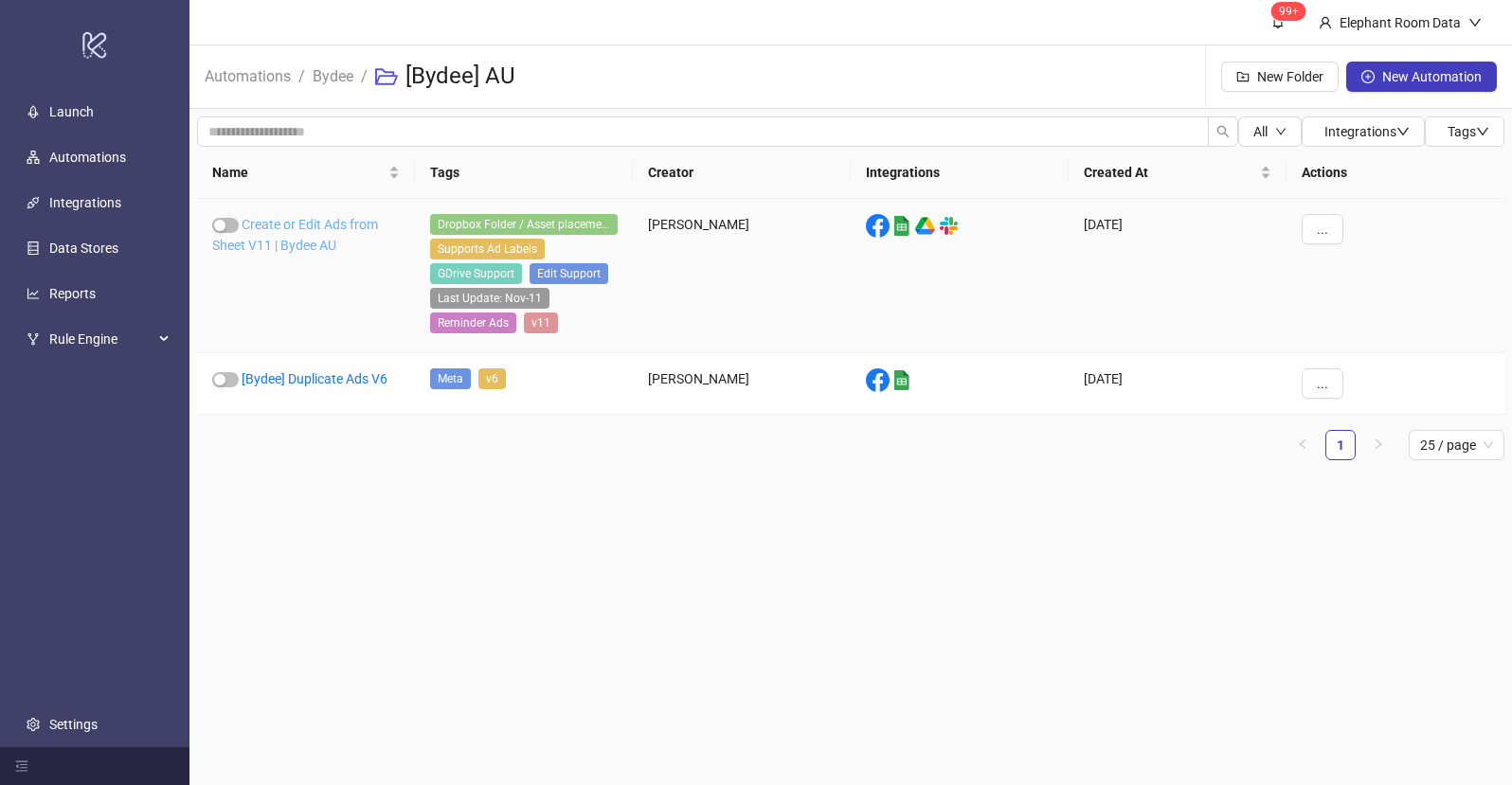
click at [320, 249] on link "Create or Edit Ads from Sheet V11 | Bydee AU" at bounding box center [295, 234] width 166 height 36
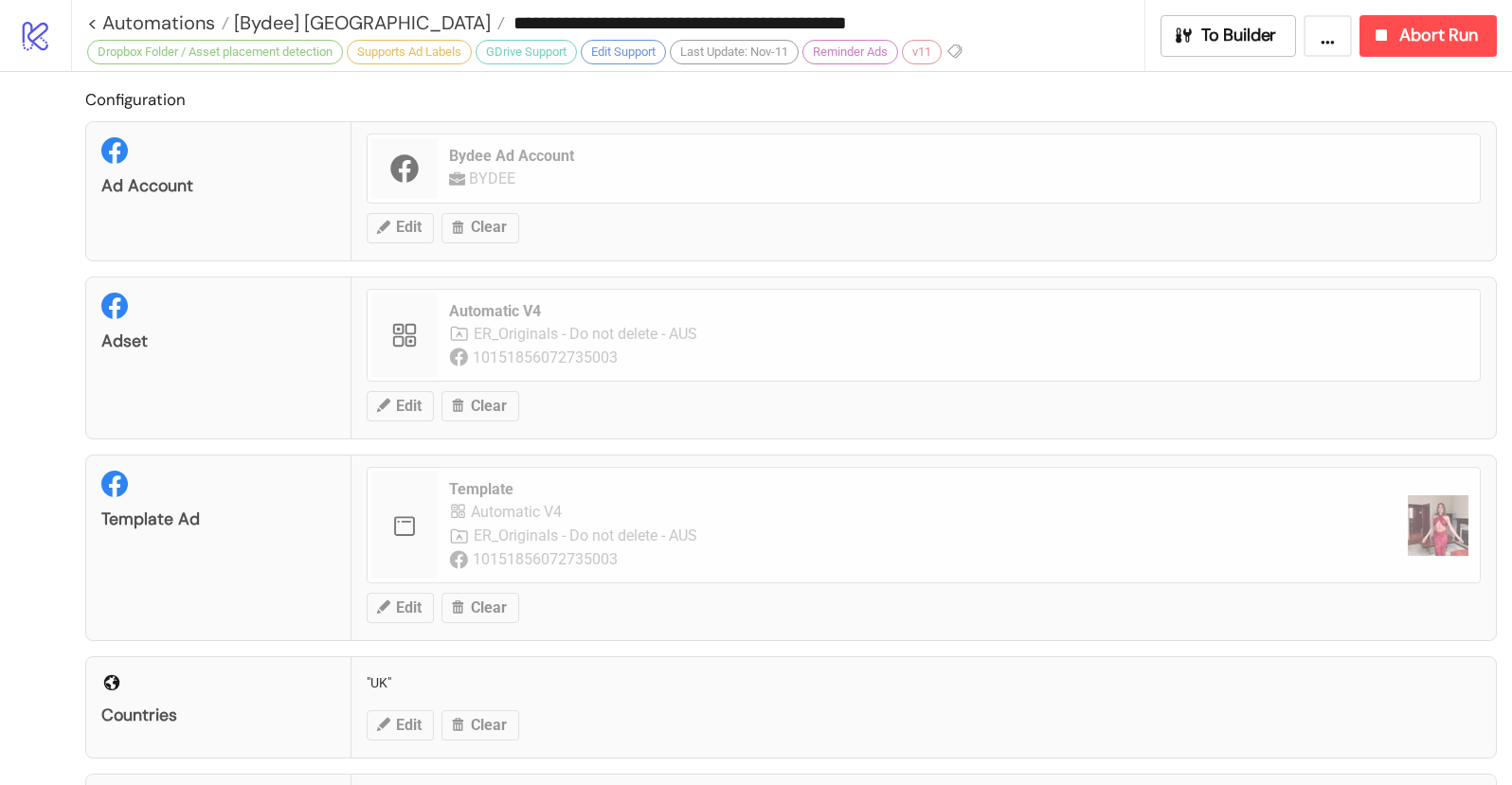
type input "**********"
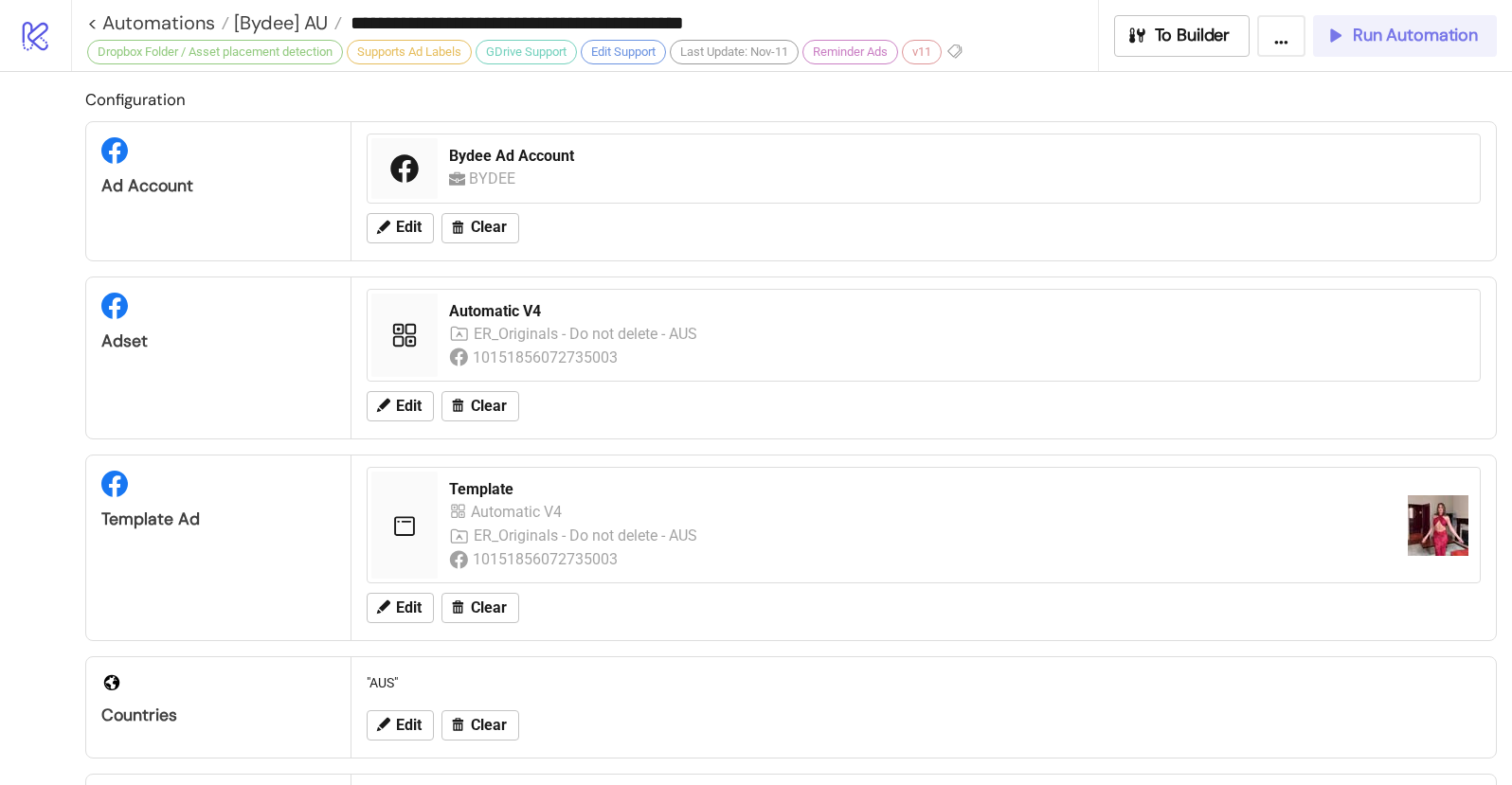
click at [1366, 40] on span "Run Automation" at bounding box center [1415, 36] width 125 height 22
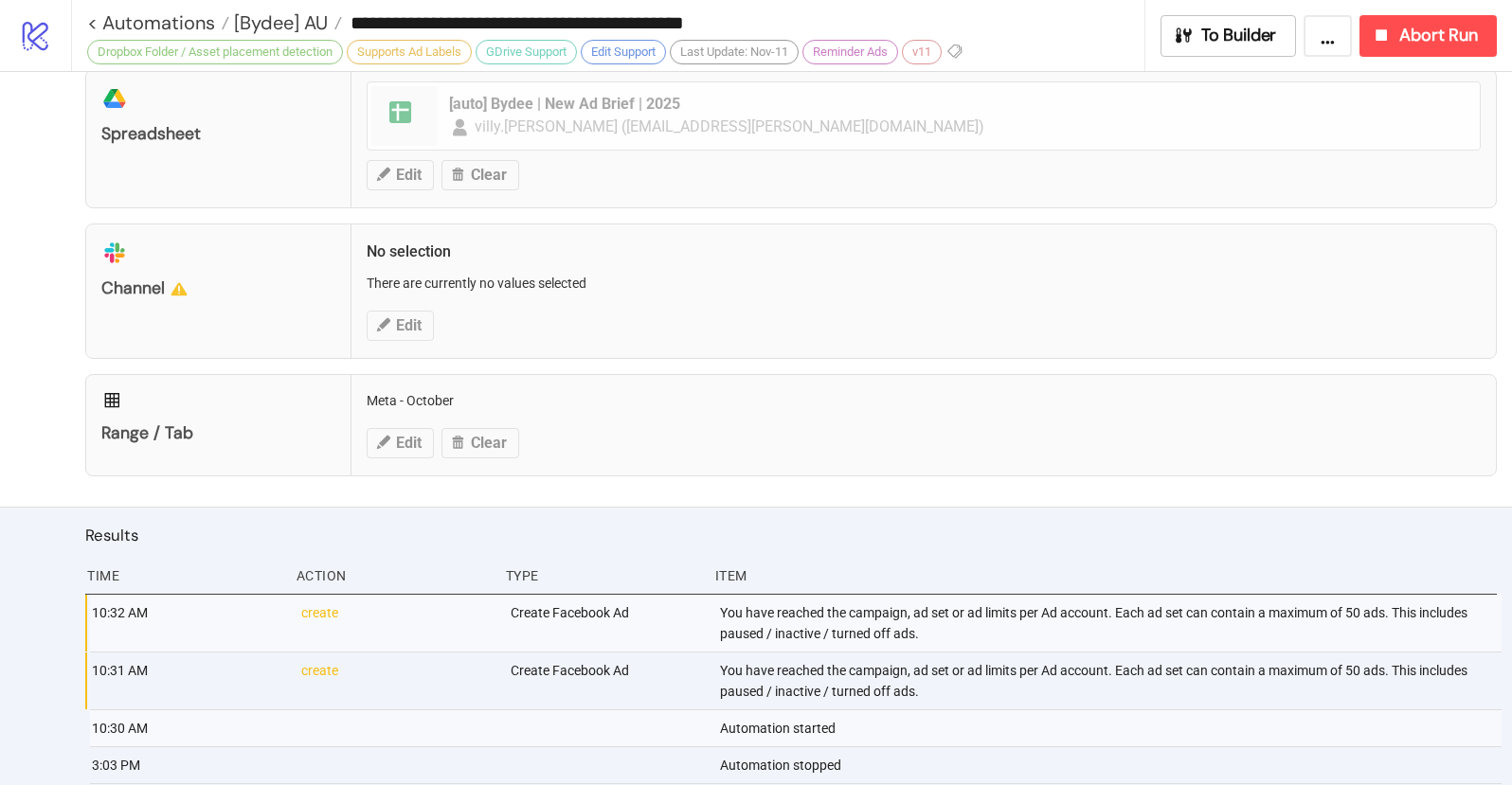
scroll to position [992, 0]
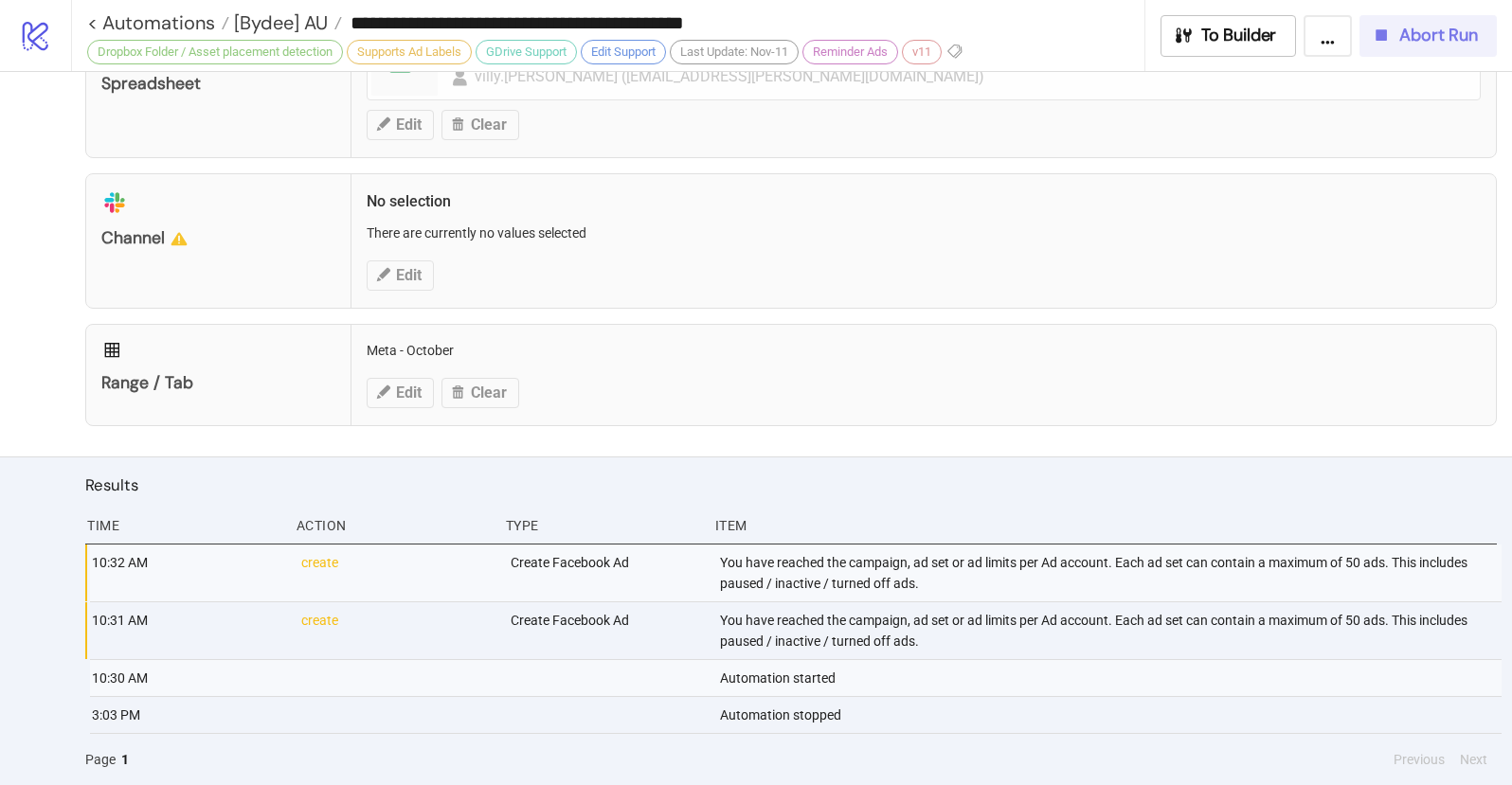
click at [1436, 41] on span "Abort Run" at bounding box center [1438, 36] width 79 height 22
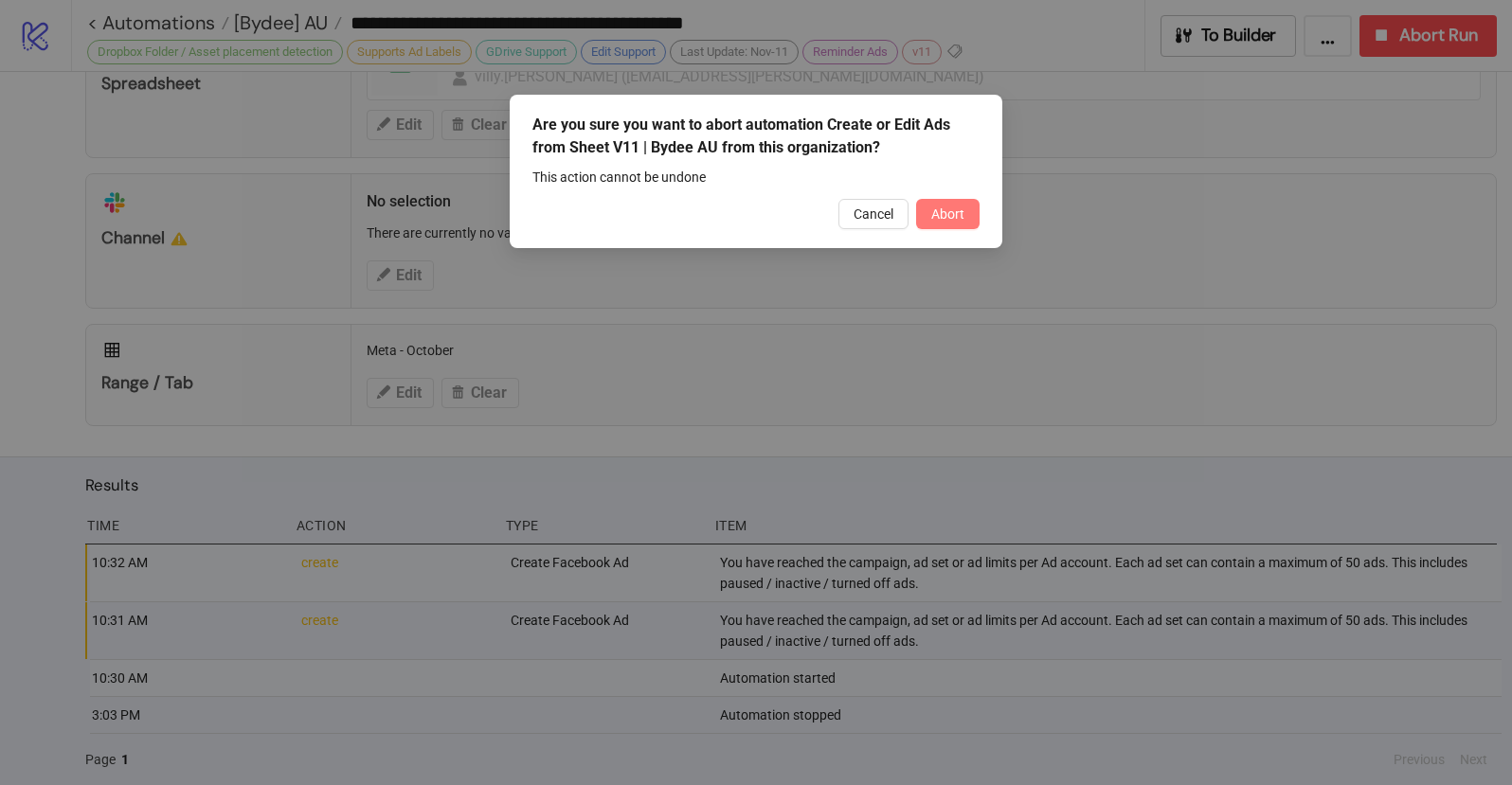
click at [956, 213] on span "Abort" at bounding box center [948, 214] width 34 height 15
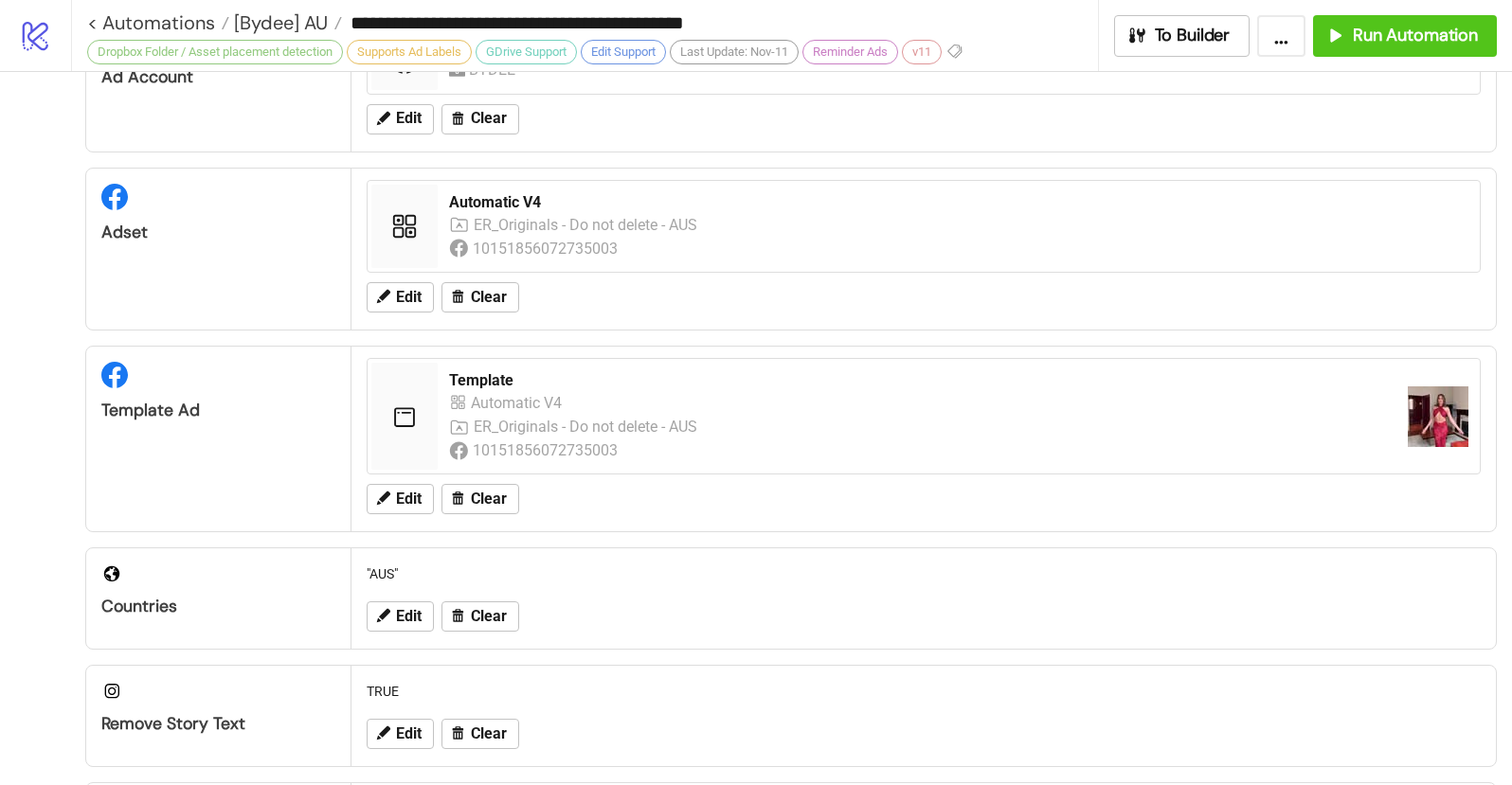
scroll to position [77, 0]
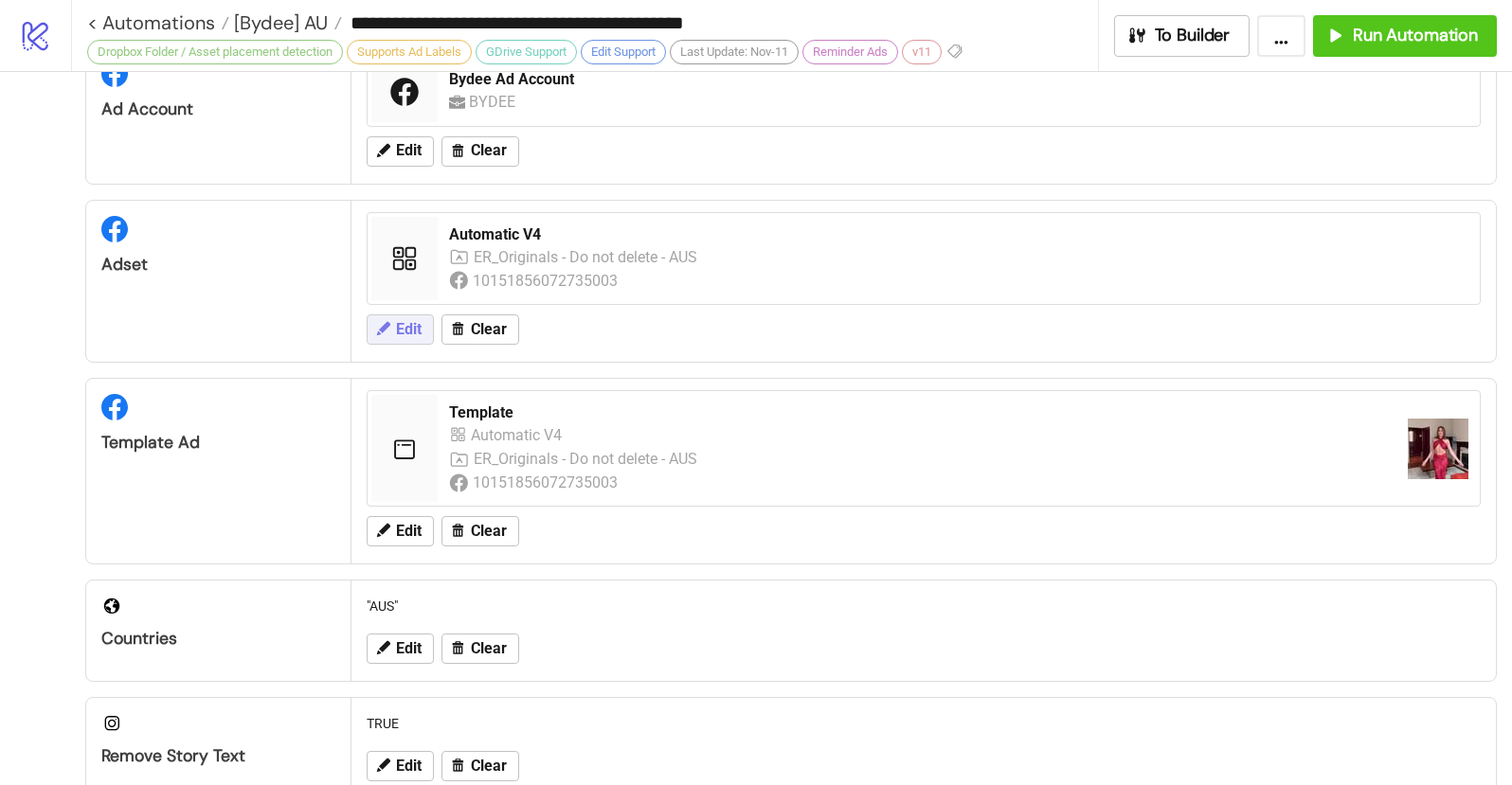
click at [400, 336] on span "Edit" at bounding box center [408, 329] width 26 height 17
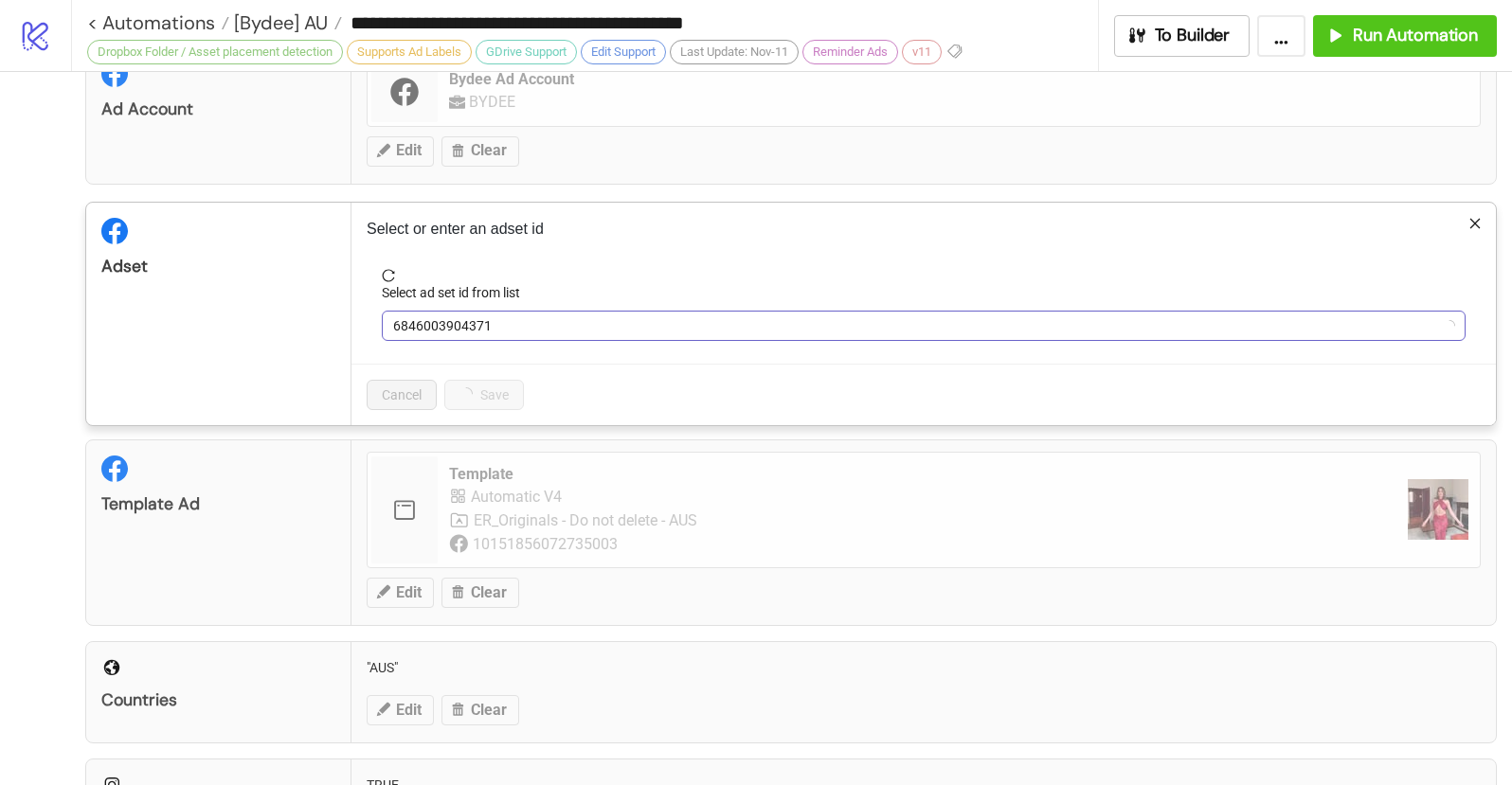
click at [431, 328] on span "6846003904371" at bounding box center [923, 326] width 1061 height 29
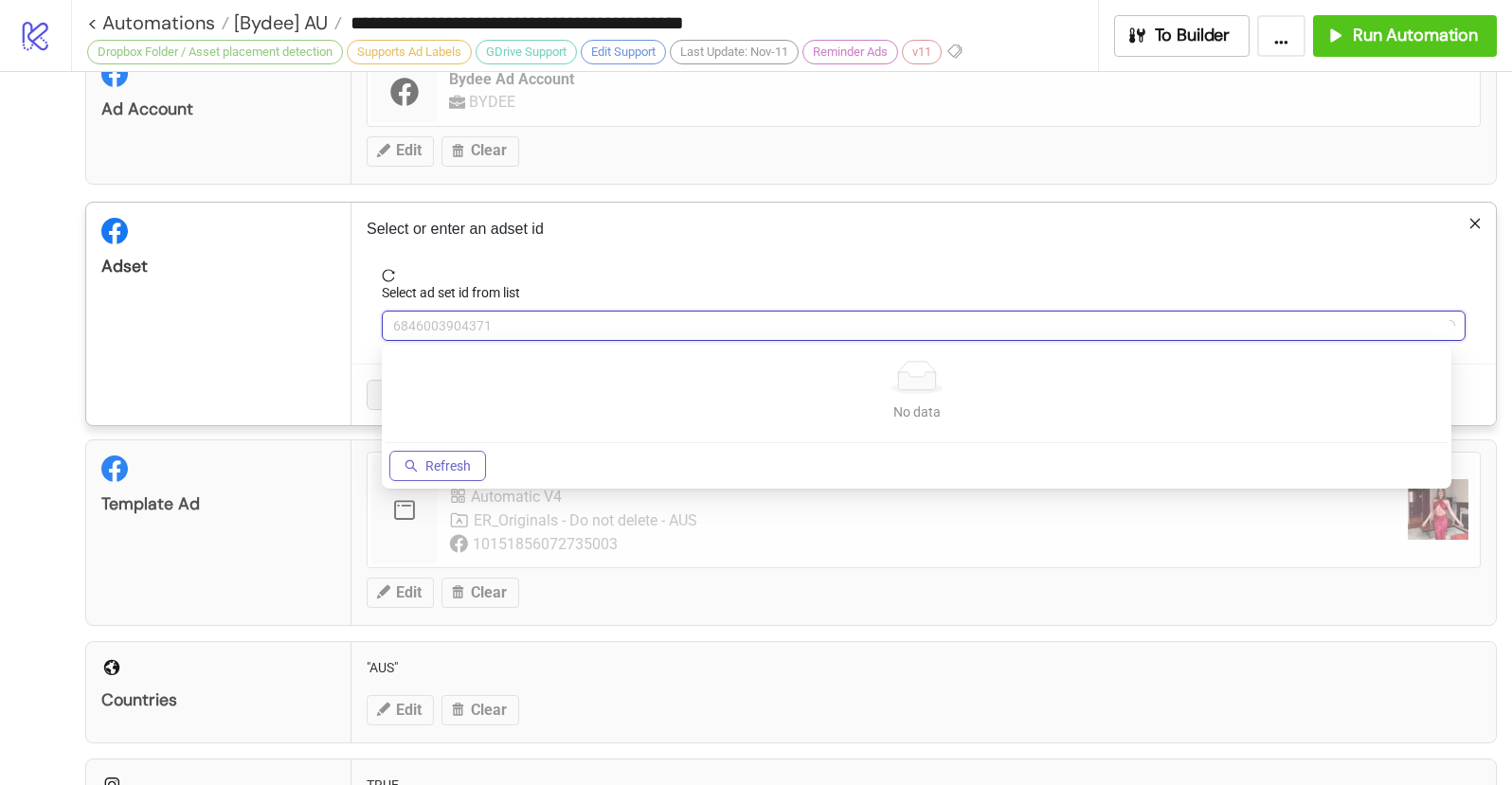
click at [469, 471] on span "Refresh" at bounding box center [447, 466] width 45 height 15
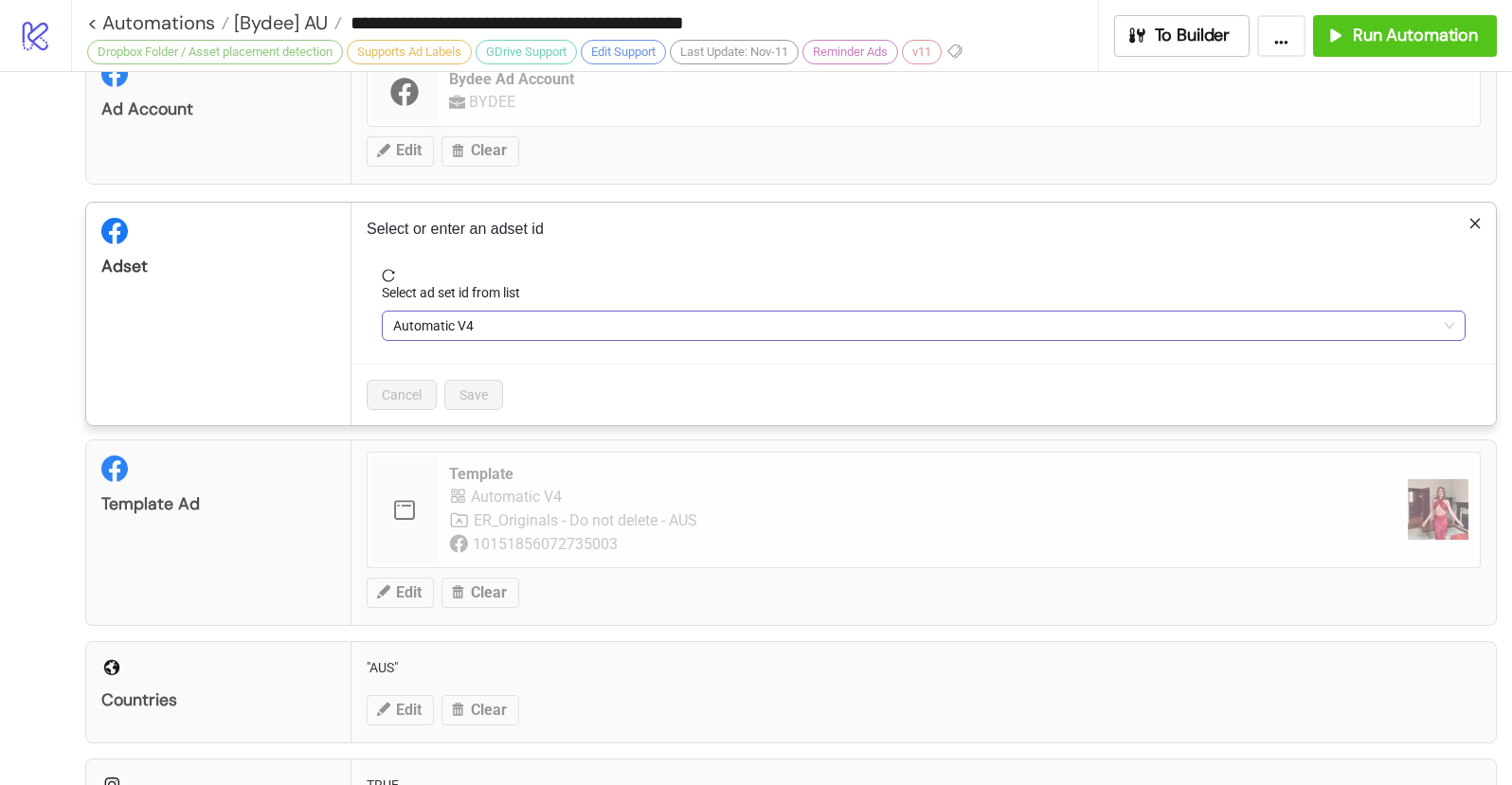
click at [516, 331] on span "Automatic V4" at bounding box center [923, 326] width 1061 height 29
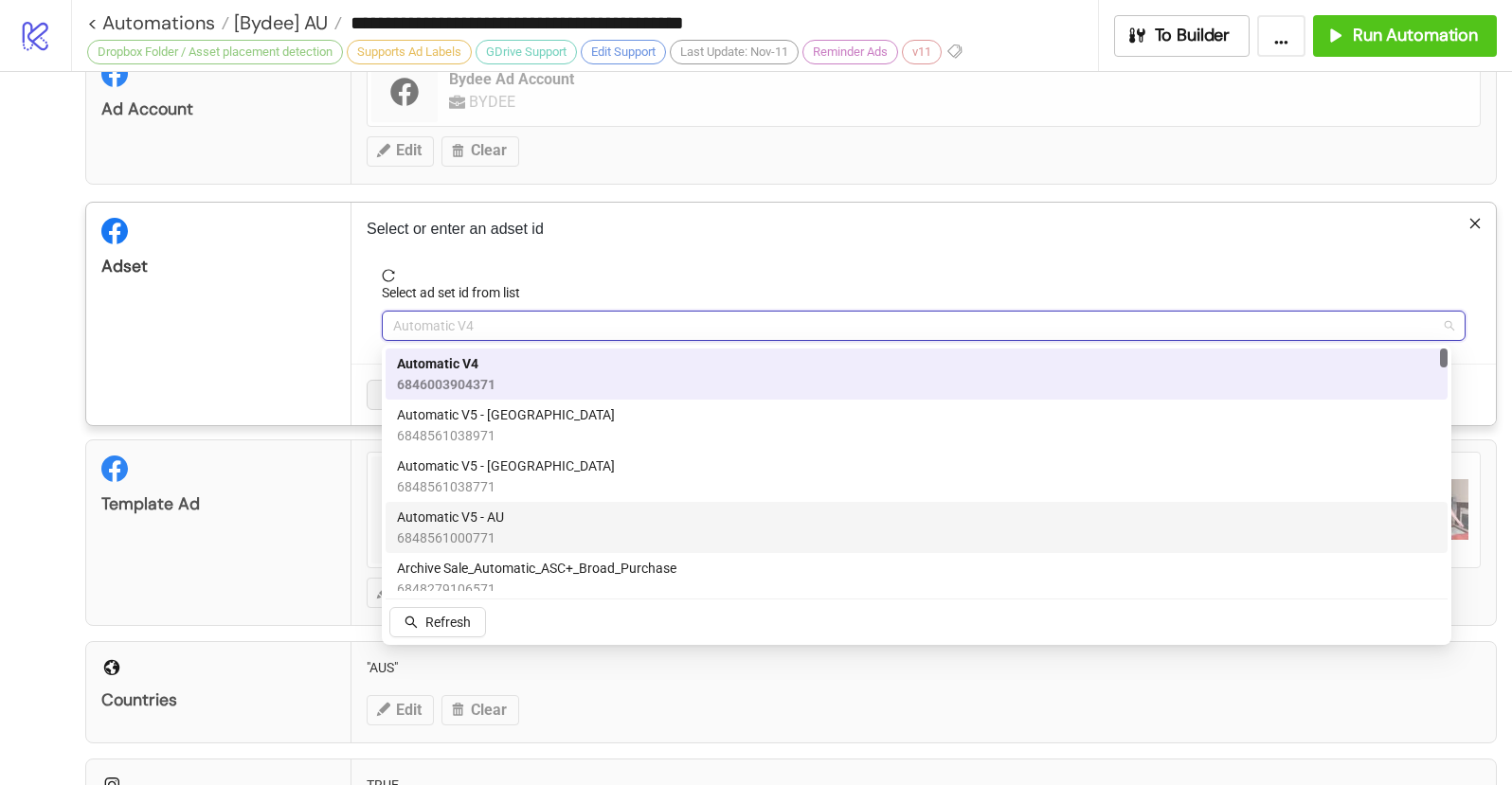
click at [532, 516] on div "Automatic V5 - AU 6848561000771" at bounding box center [916, 527] width 1039 height 41
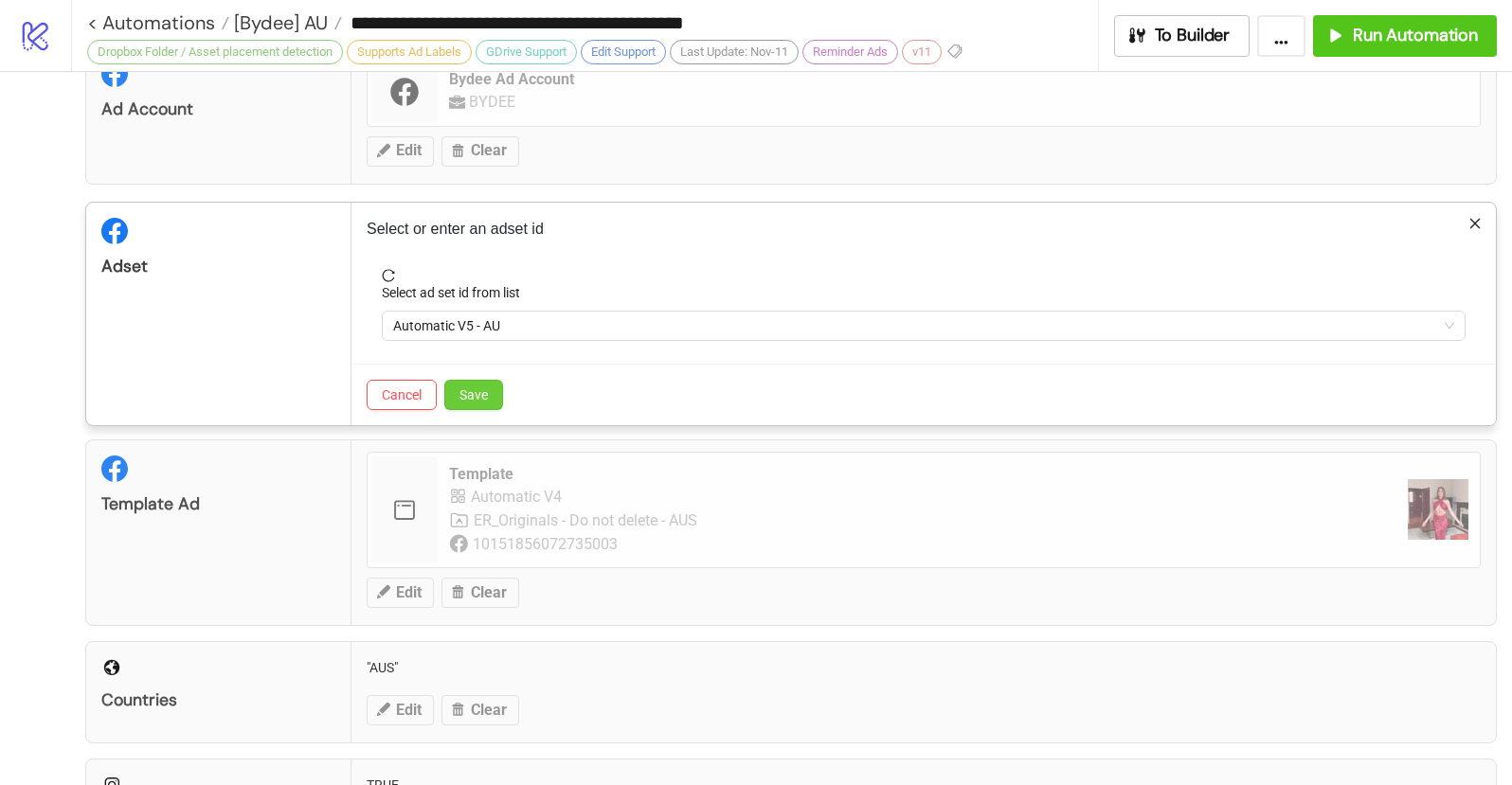
click at [498, 397] on button "Save" at bounding box center [473, 395] width 59 height 31
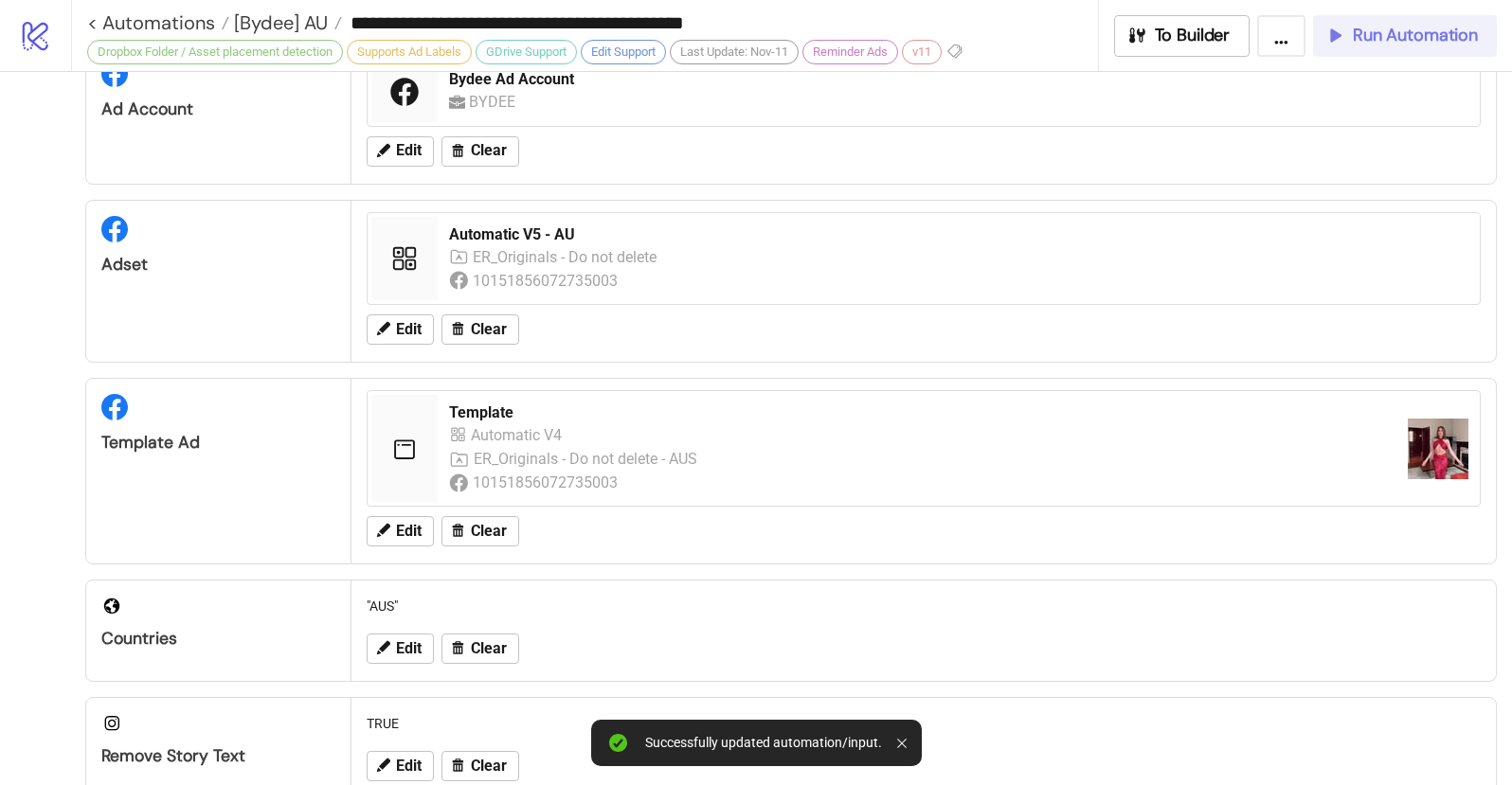
click at [1429, 36] on span "Run Automation" at bounding box center [1415, 36] width 125 height 22
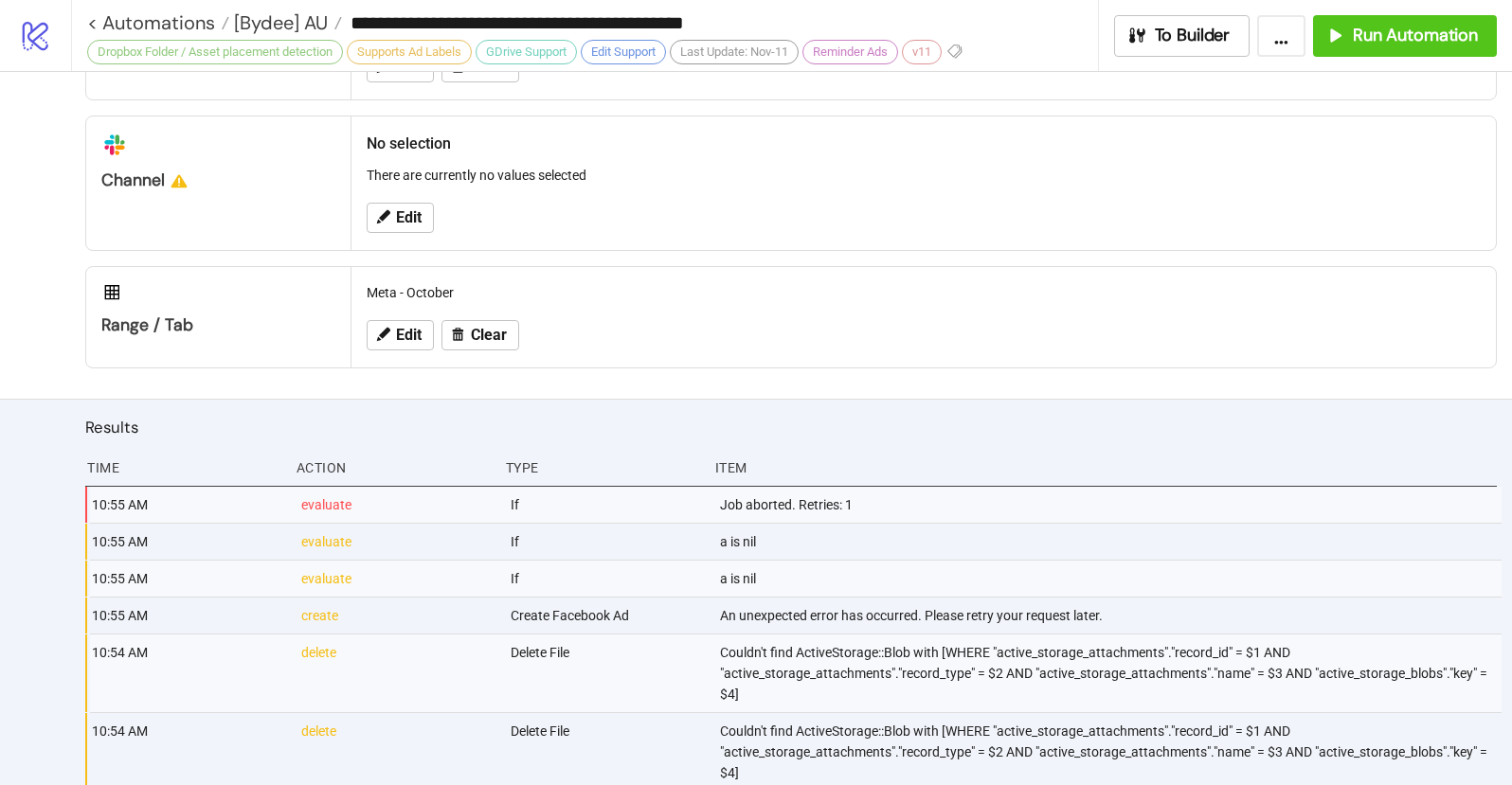
scroll to position [1051, 0]
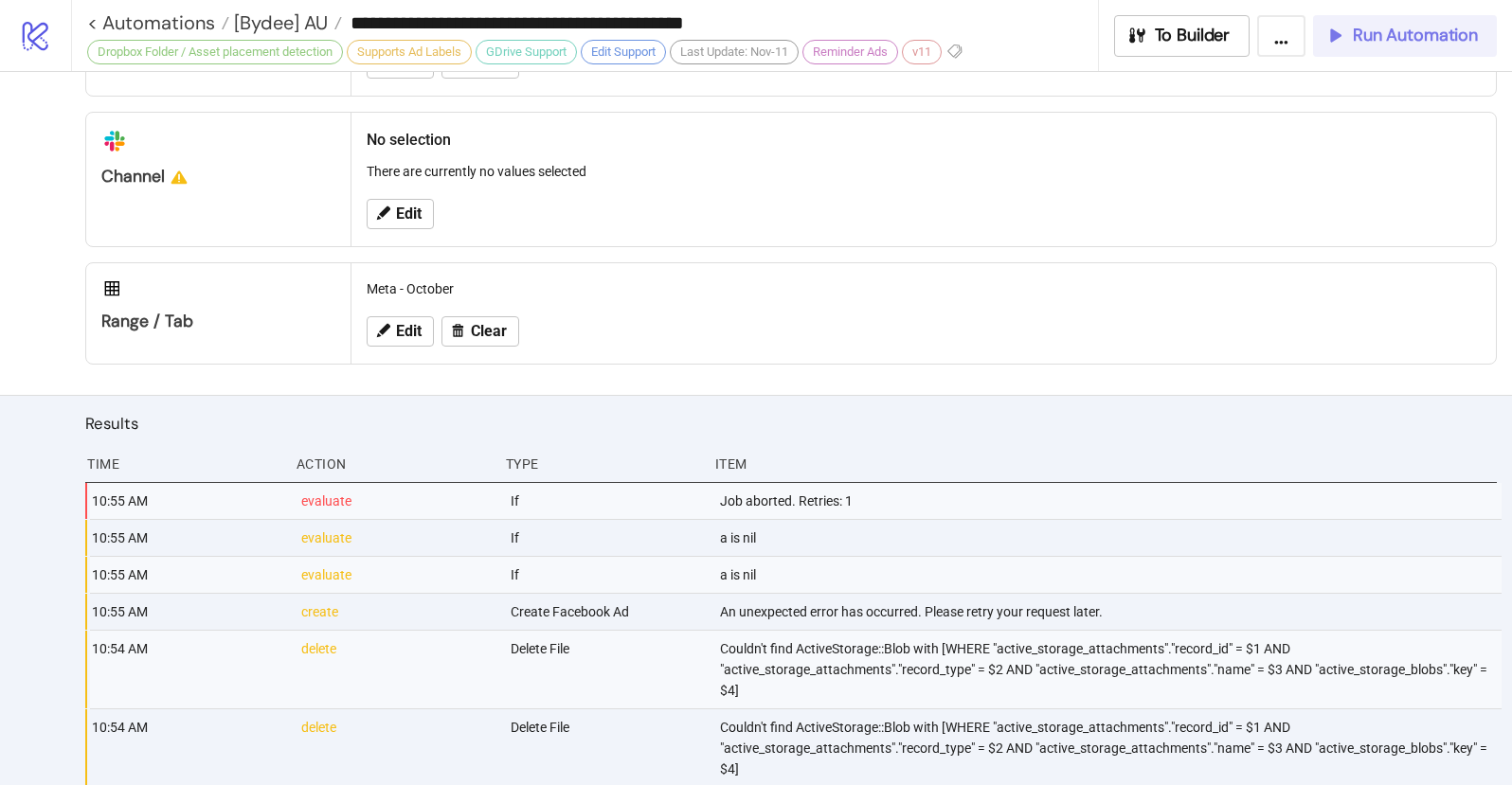
click at [1394, 35] on span "Run Automation" at bounding box center [1415, 36] width 125 height 22
click at [1385, 40] on span "Run Automation" at bounding box center [1415, 36] width 125 height 22
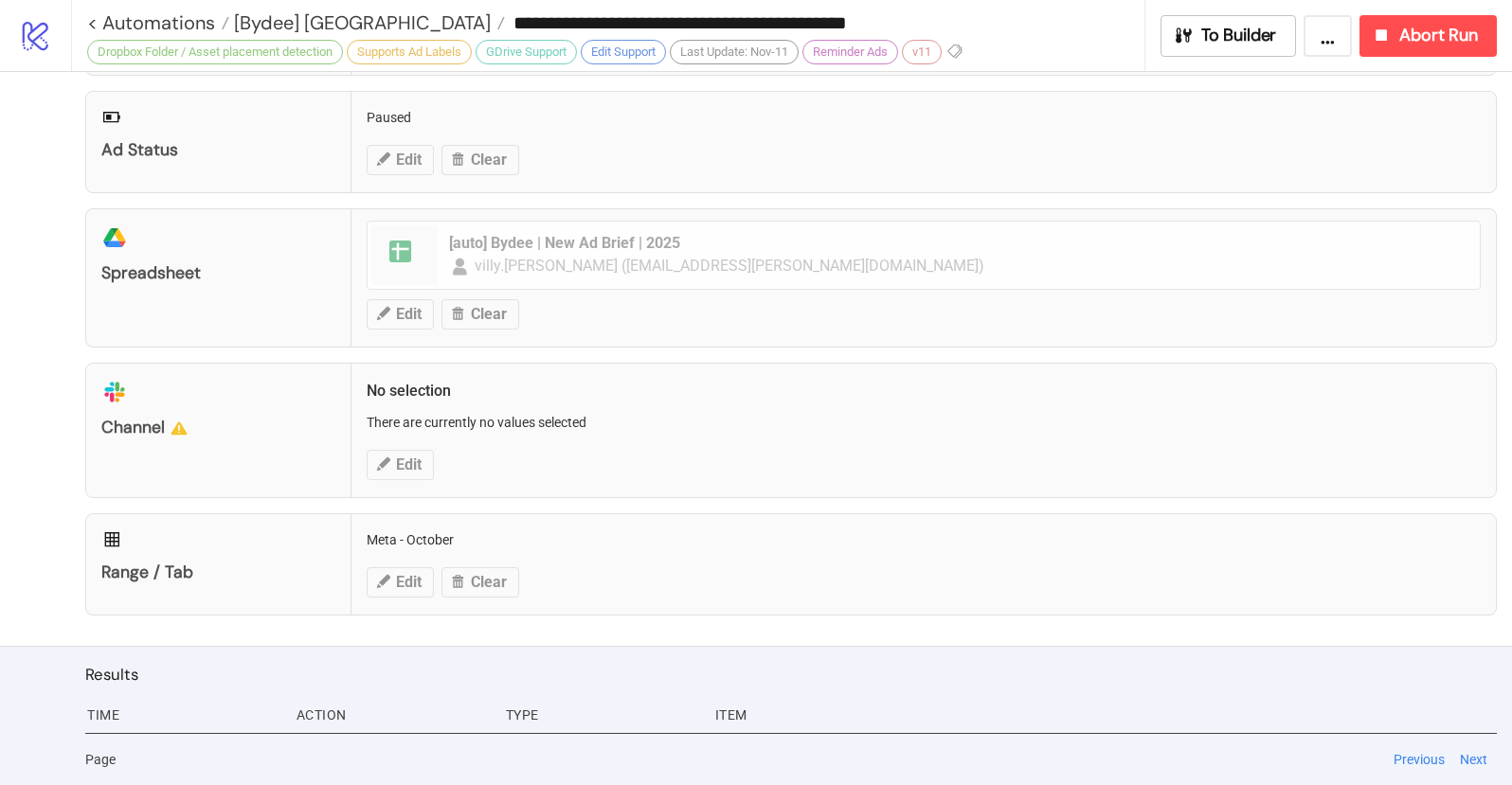
scroll to position [803, 0]
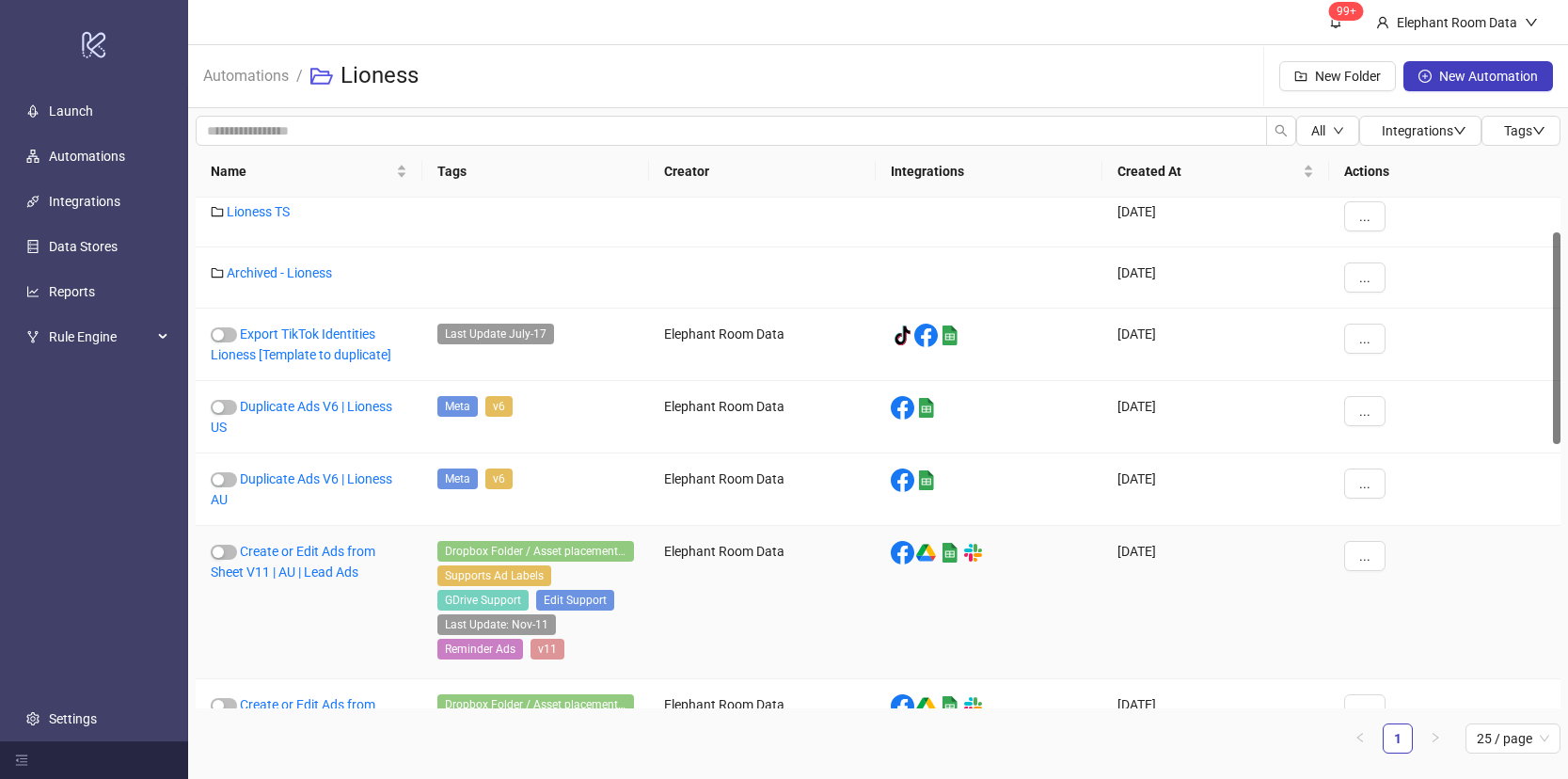
scroll to position [167, 0]
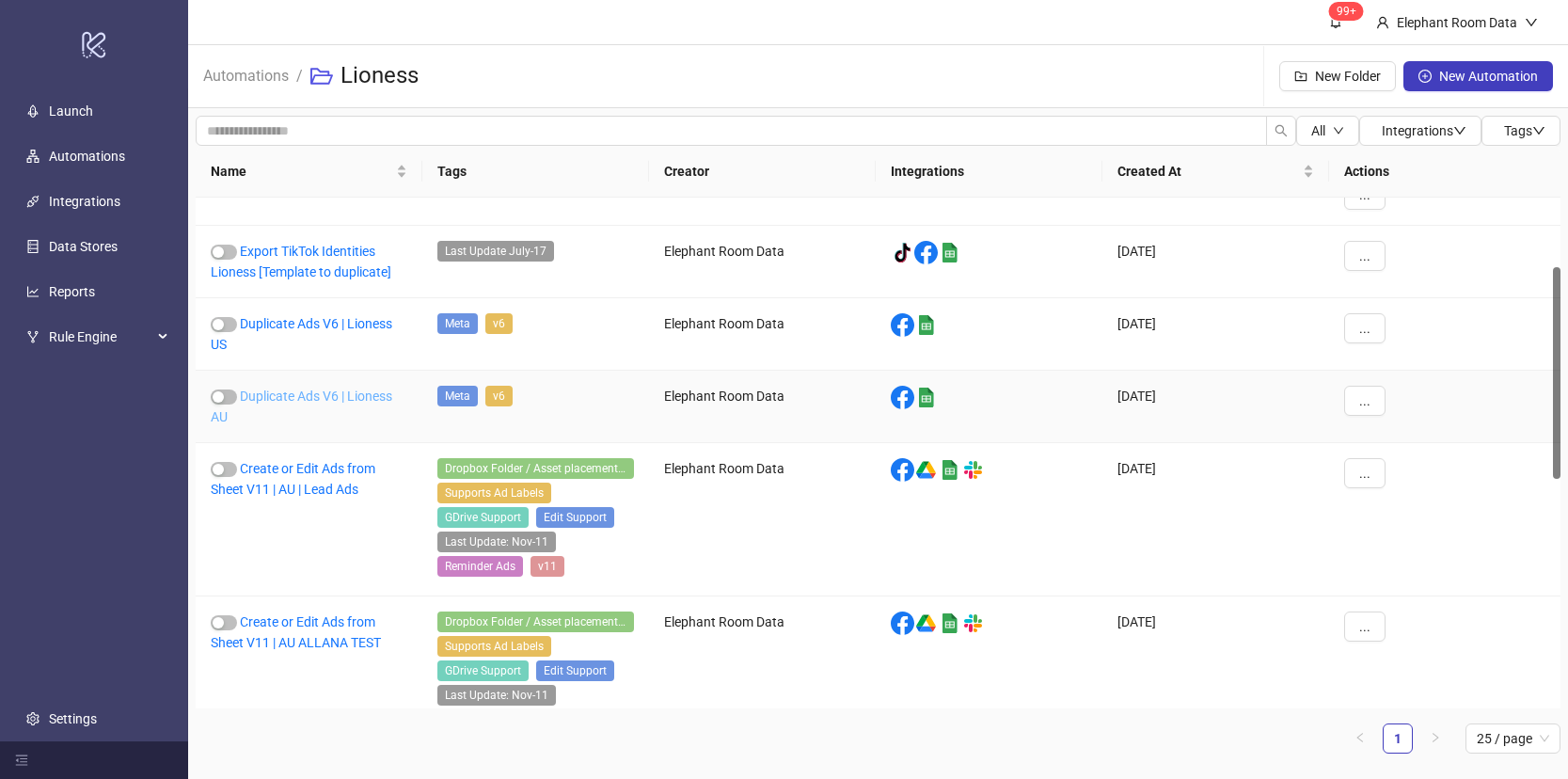
click at [344, 393] on link "Duplicate Ads V6 | Lioness AU" at bounding box center [301, 406] width 181 height 35
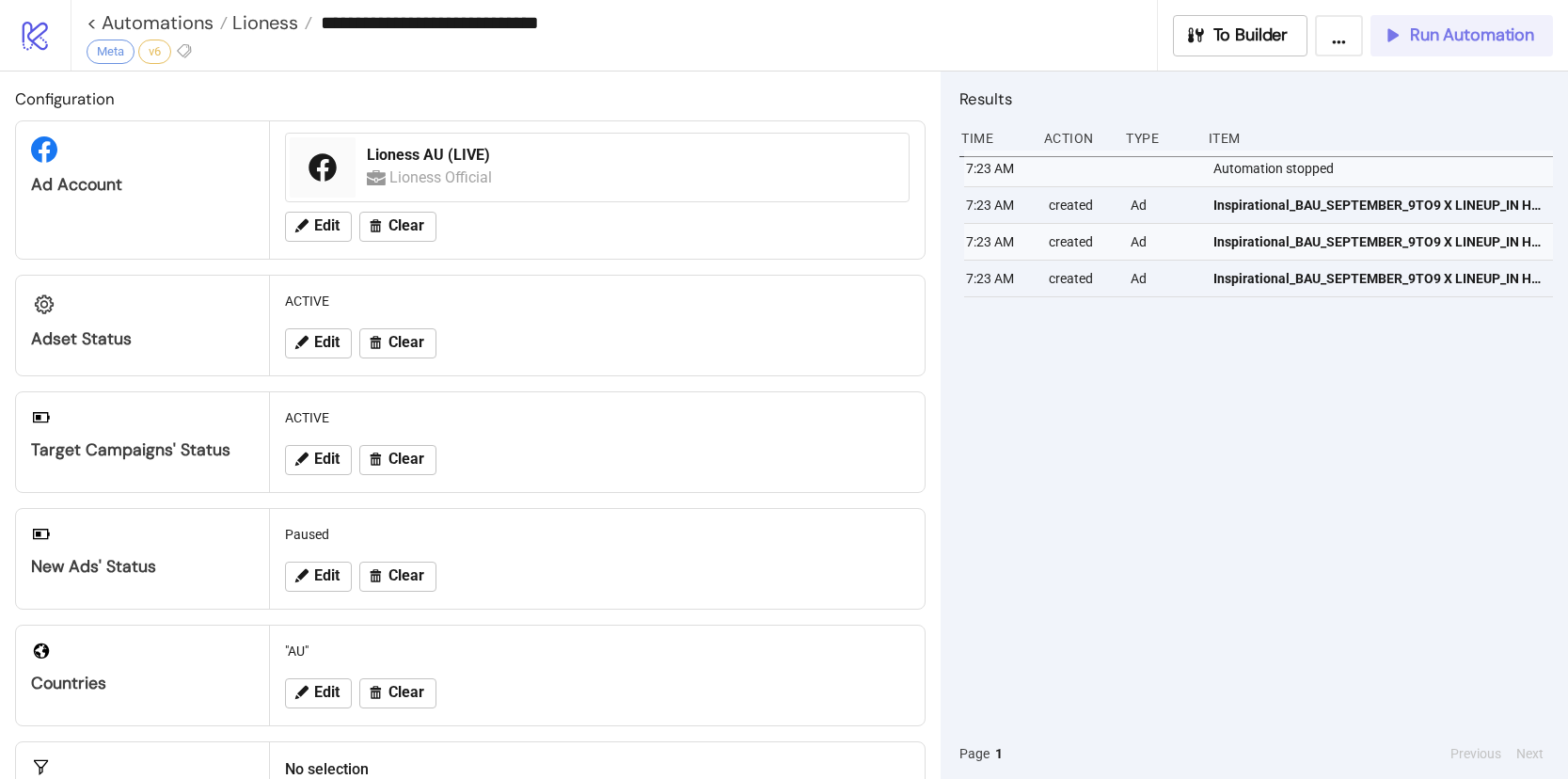
click at [1434, 51] on button "Run Automation" at bounding box center [1461, 35] width 182 height 41
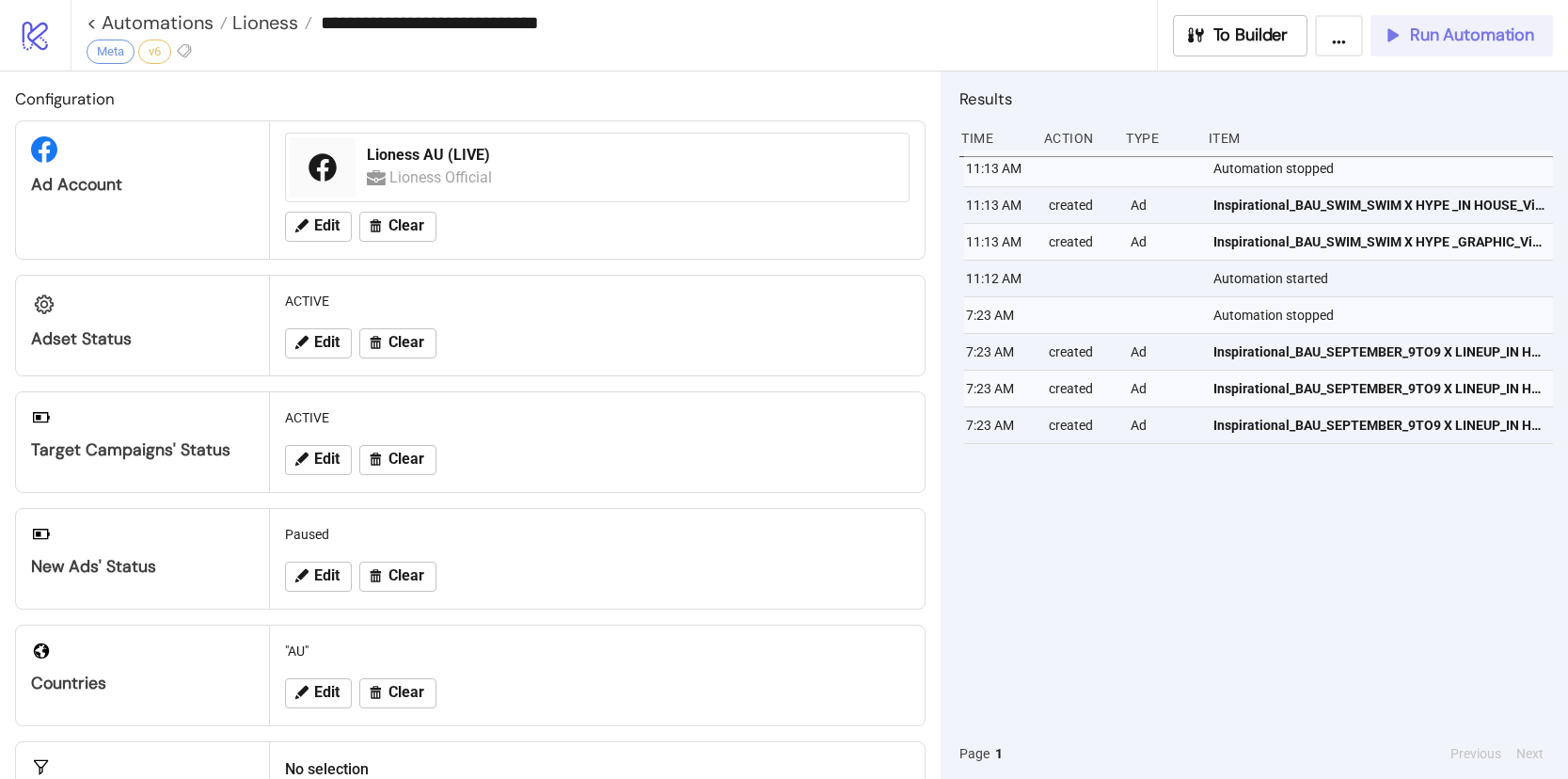
click at [1433, 36] on span "Run Automation" at bounding box center [1472, 35] width 124 height 22
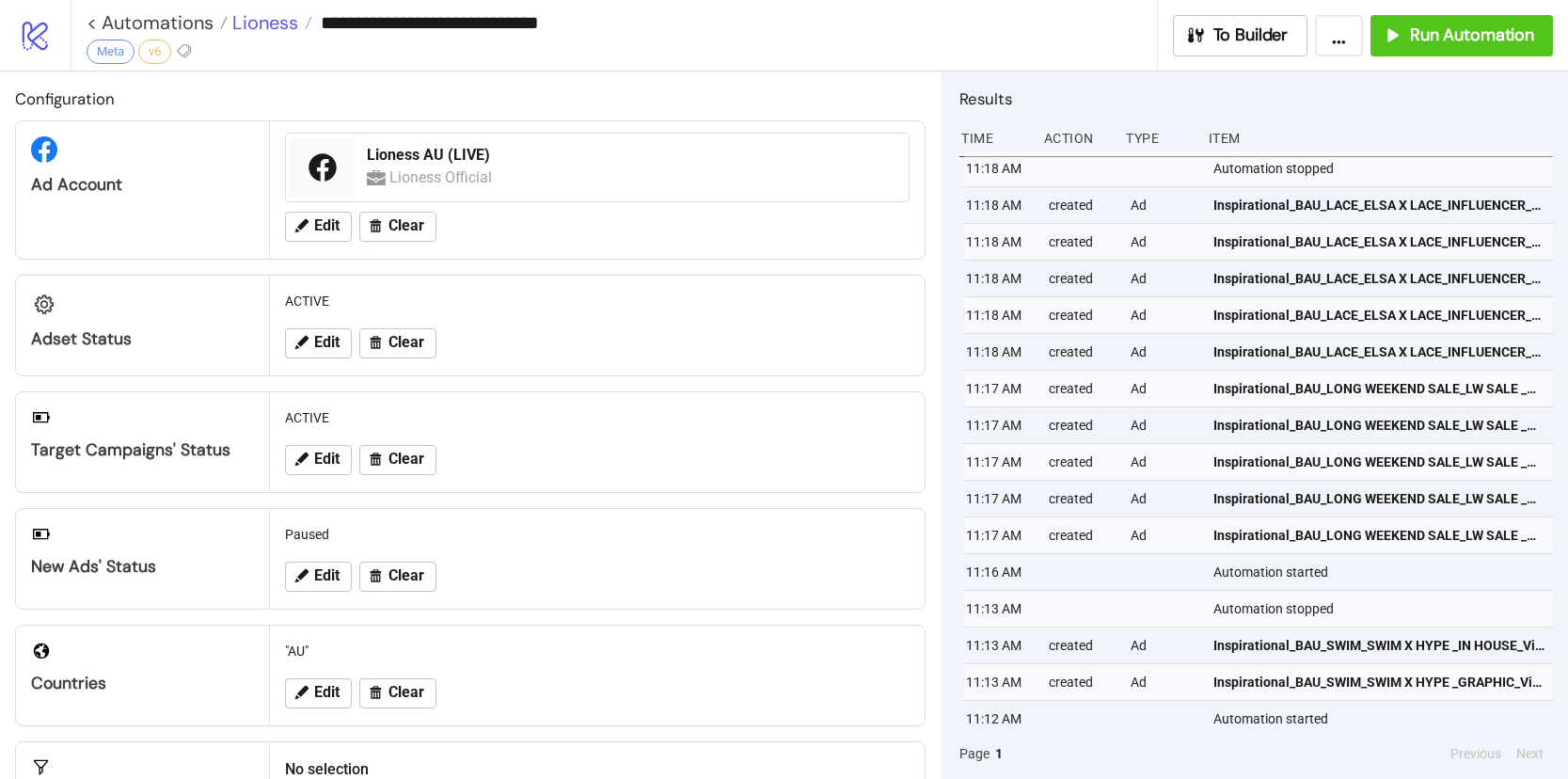
click at [255, 24] on span "Lioness" at bounding box center [263, 23] width 71 height 25
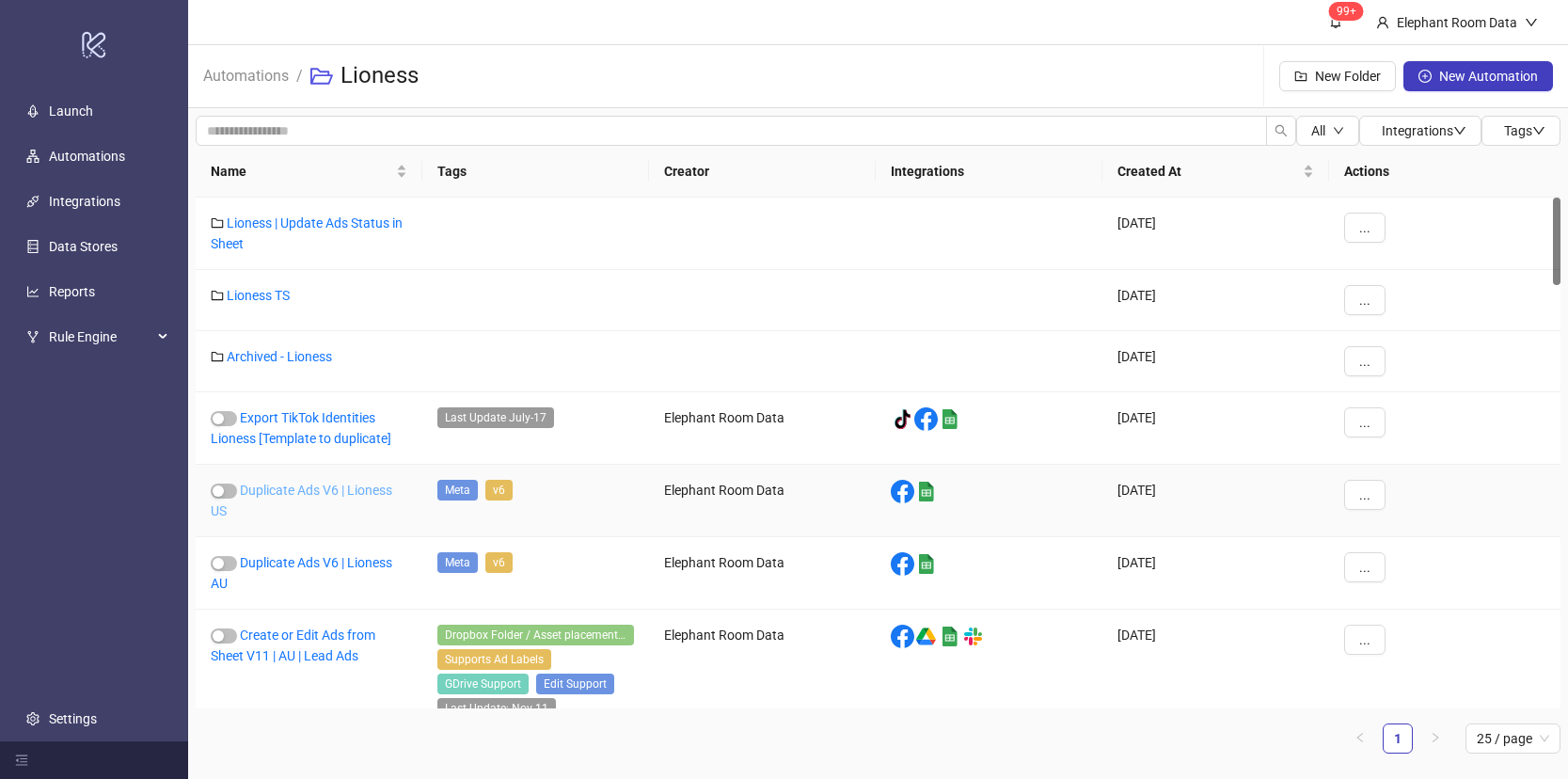
click at [340, 492] on link "Duplicate Ads V6 | Lioness US" at bounding box center [301, 500] width 181 height 35
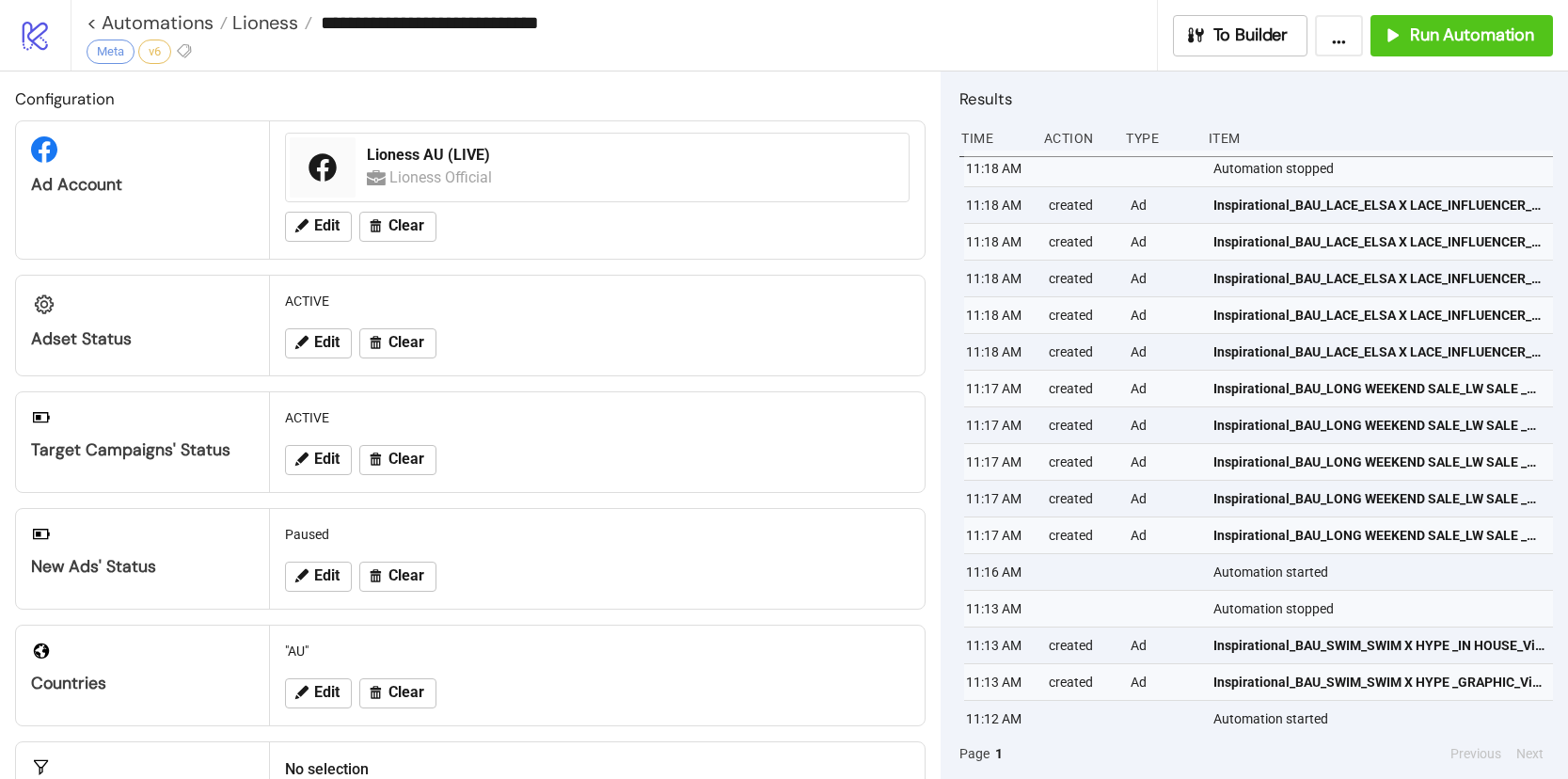
type input "**********"
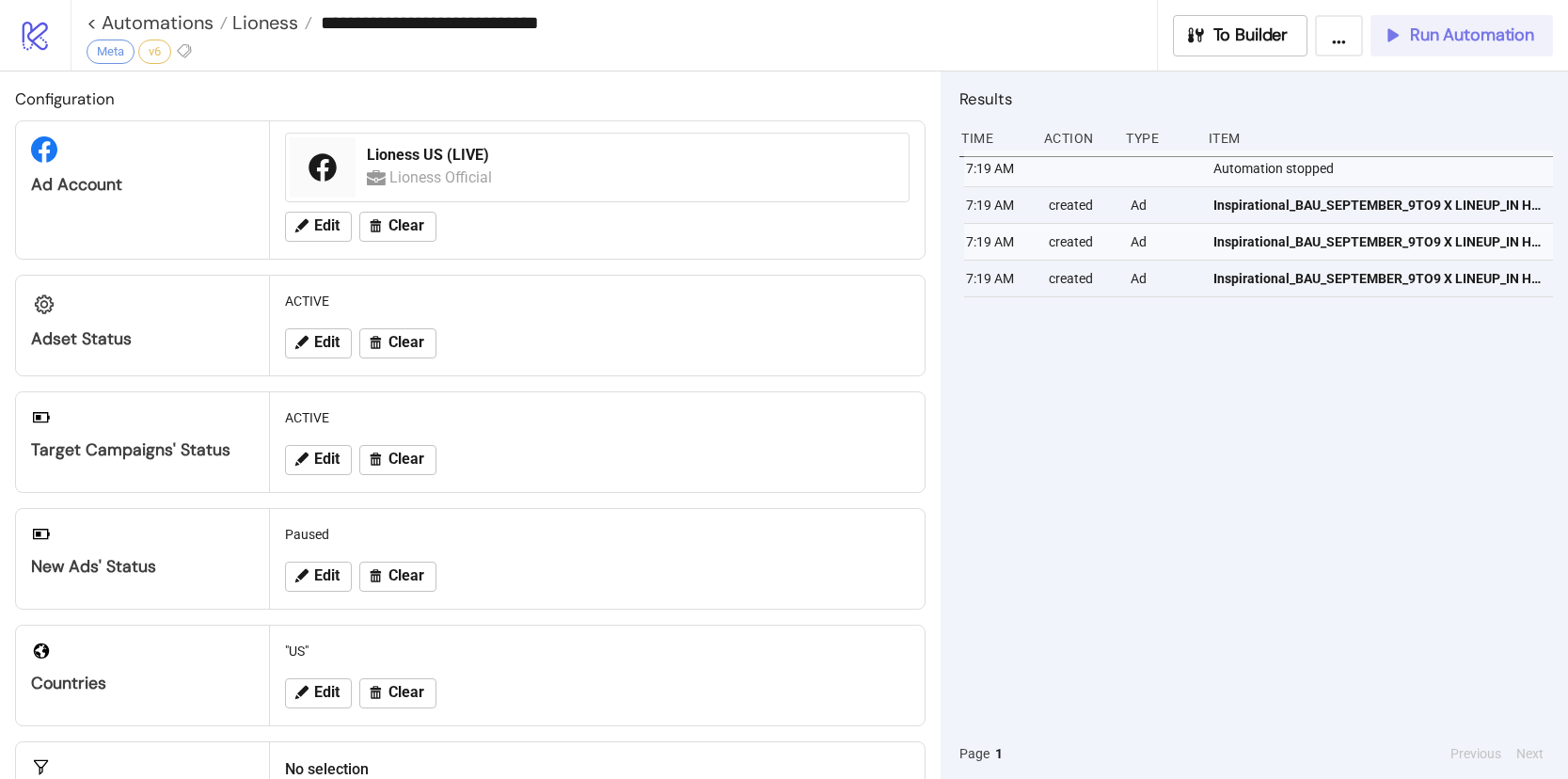
click at [1448, 48] on button "Run Automation" at bounding box center [1461, 35] width 182 height 41
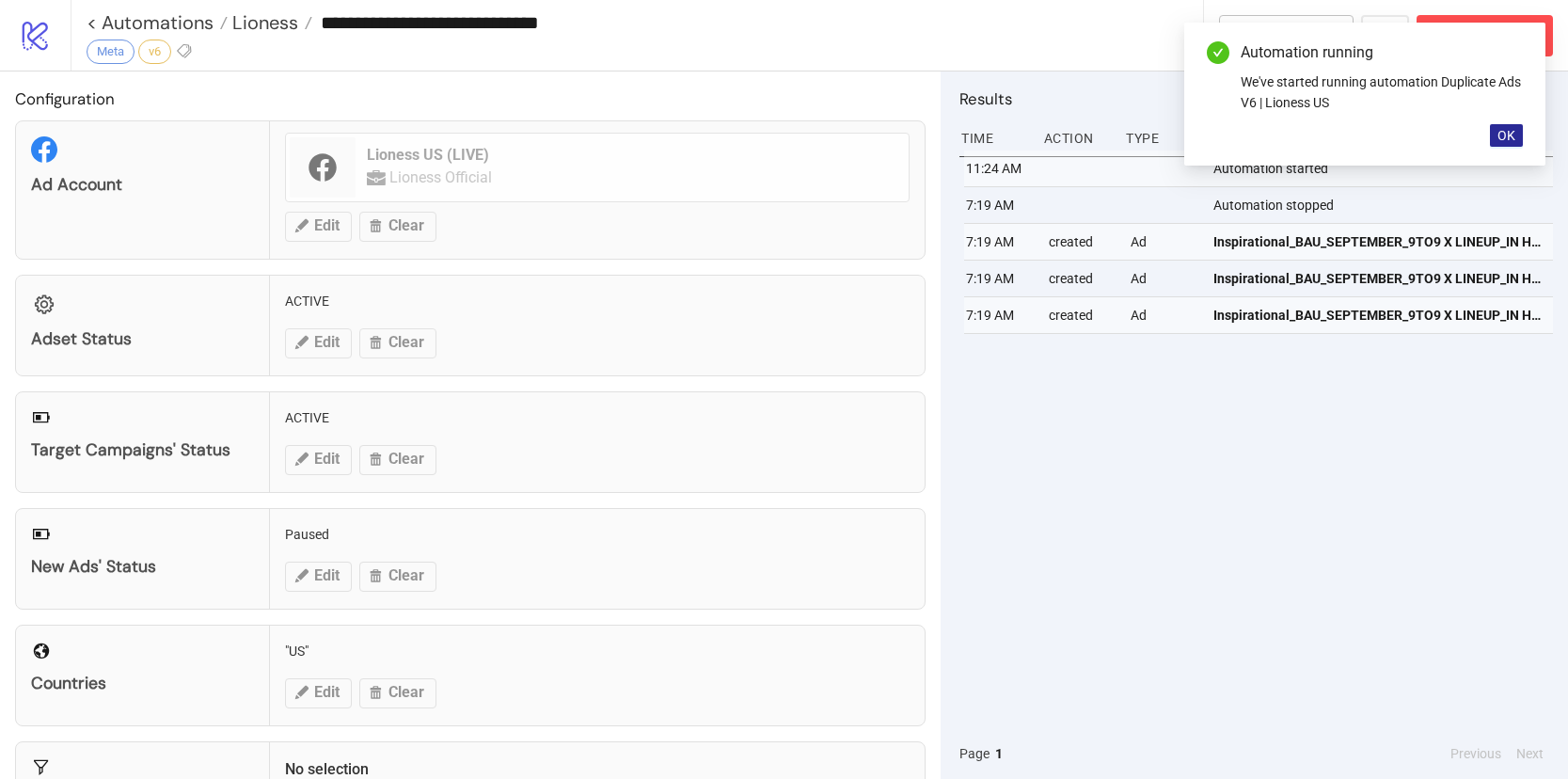
click at [1506, 138] on span "OK" at bounding box center [1506, 135] width 18 height 15
